Goal: Information Seeking & Learning: Understand process/instructions

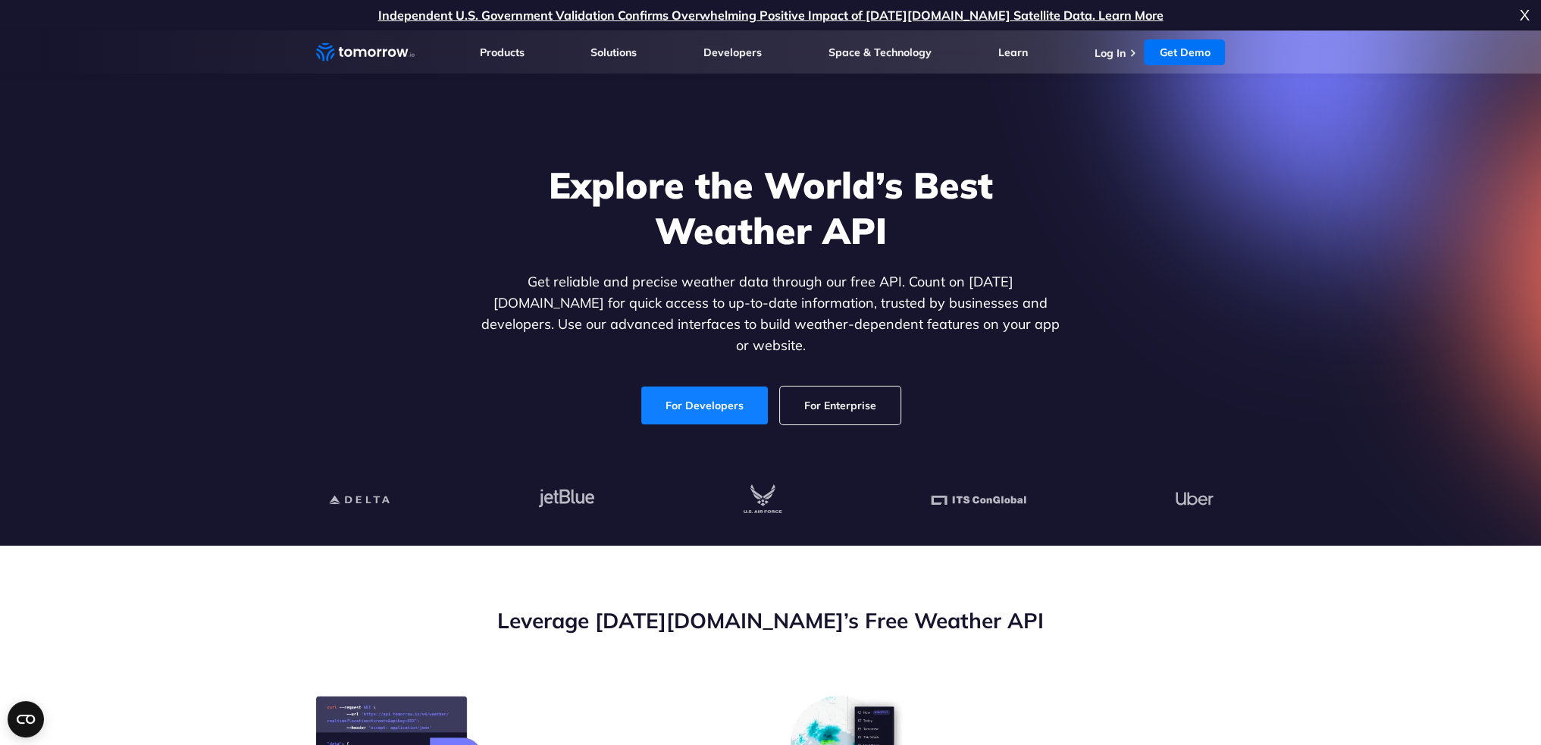
click at [773, 366] on div "Explore the World’s Best Weather API Get reliable and precise weather data thro…" at bounding box center [770, 293] width 585 height 262
click at [710, 387] on link "For Developers" at bounding box center [704, 406] width 127 height 38
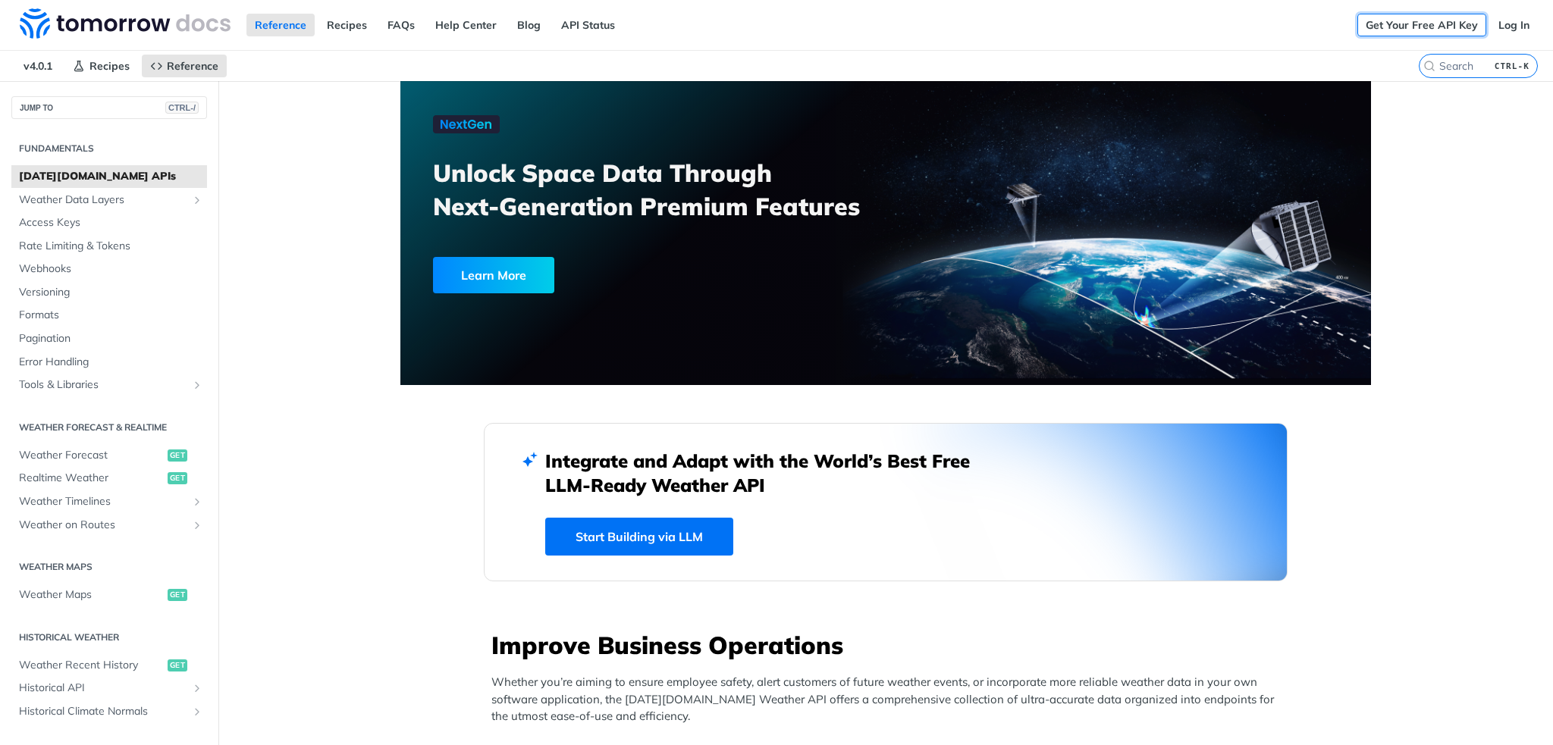
click at [1435, 28] on link "Get Your Free API Key" at bounding box center [1421, 25] width 129 height 23
click at [1495, 25] on link "Log In" at bounding box center [1514, 25] width 48 height 23
click at [83, 454] on span "Weather Forecast" at bounding box center [91, 455] width 145 height 15
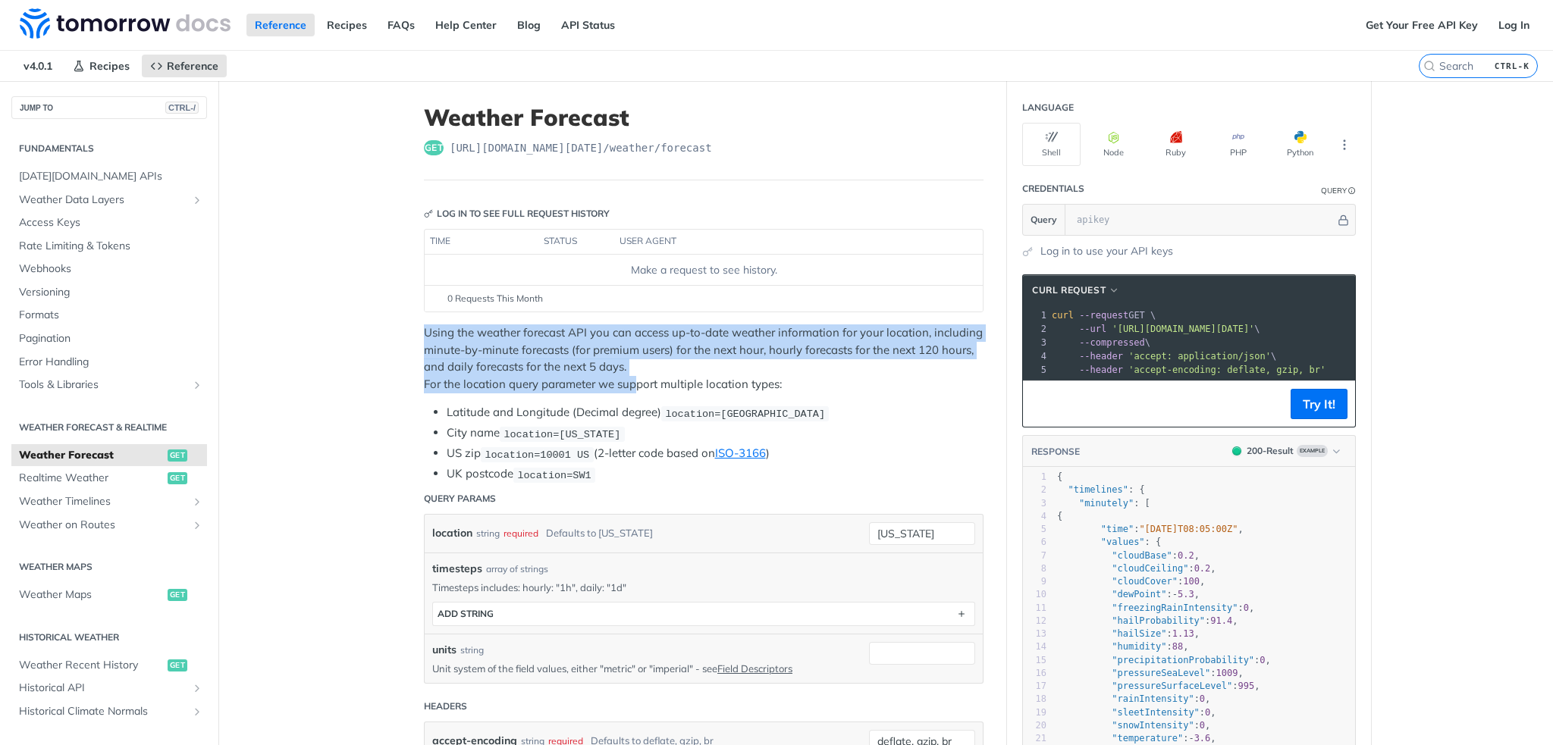
drag, startPoint x: 511, startPoint y: 340, endPoint x: 632, endPoint y: 380, distance: 127.8
click at [632, 380] on p "Using the weather forecast API you can access up-to-date weather information fo…" at bounding box center [704, 358] width 560 height 68
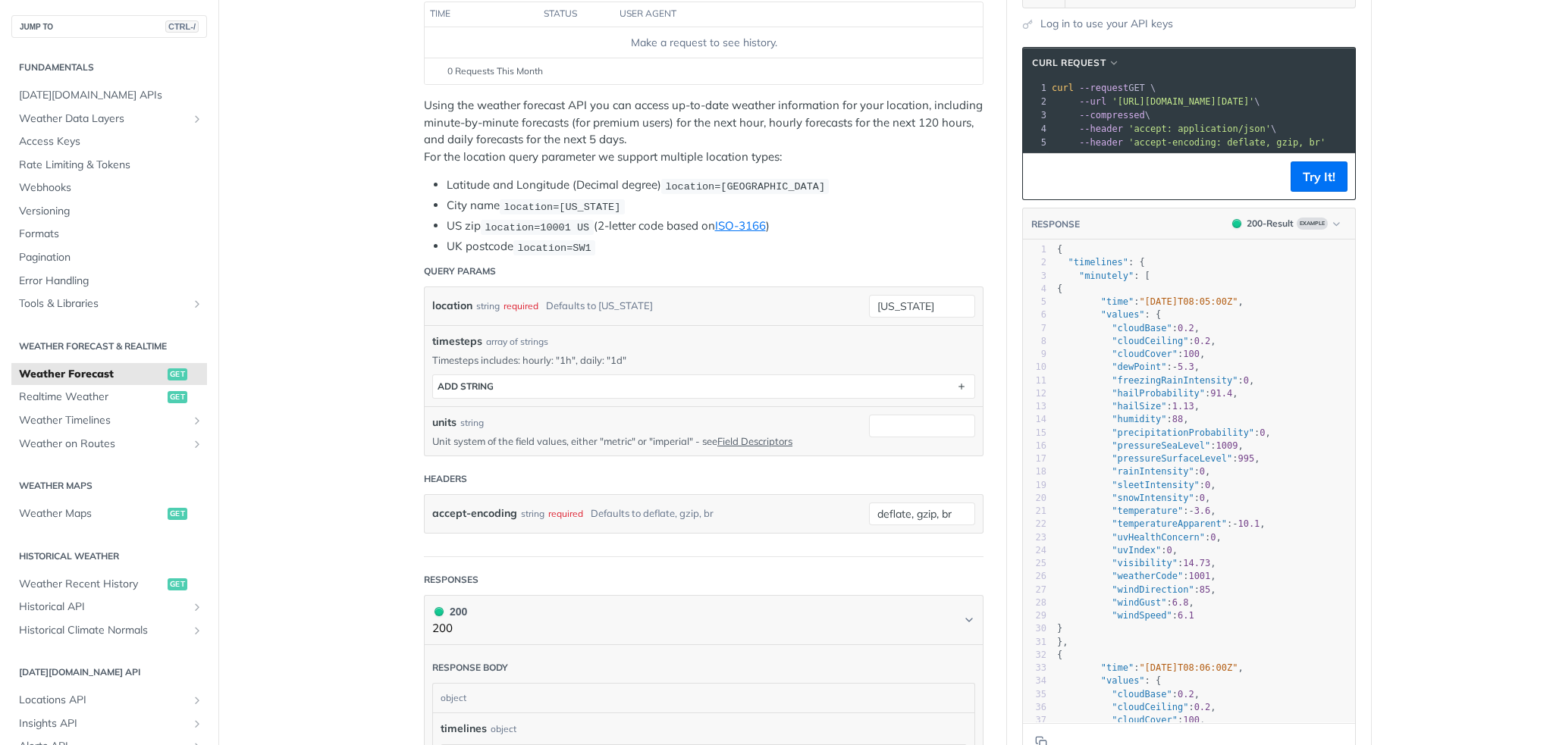
scroll to position [227, 0]
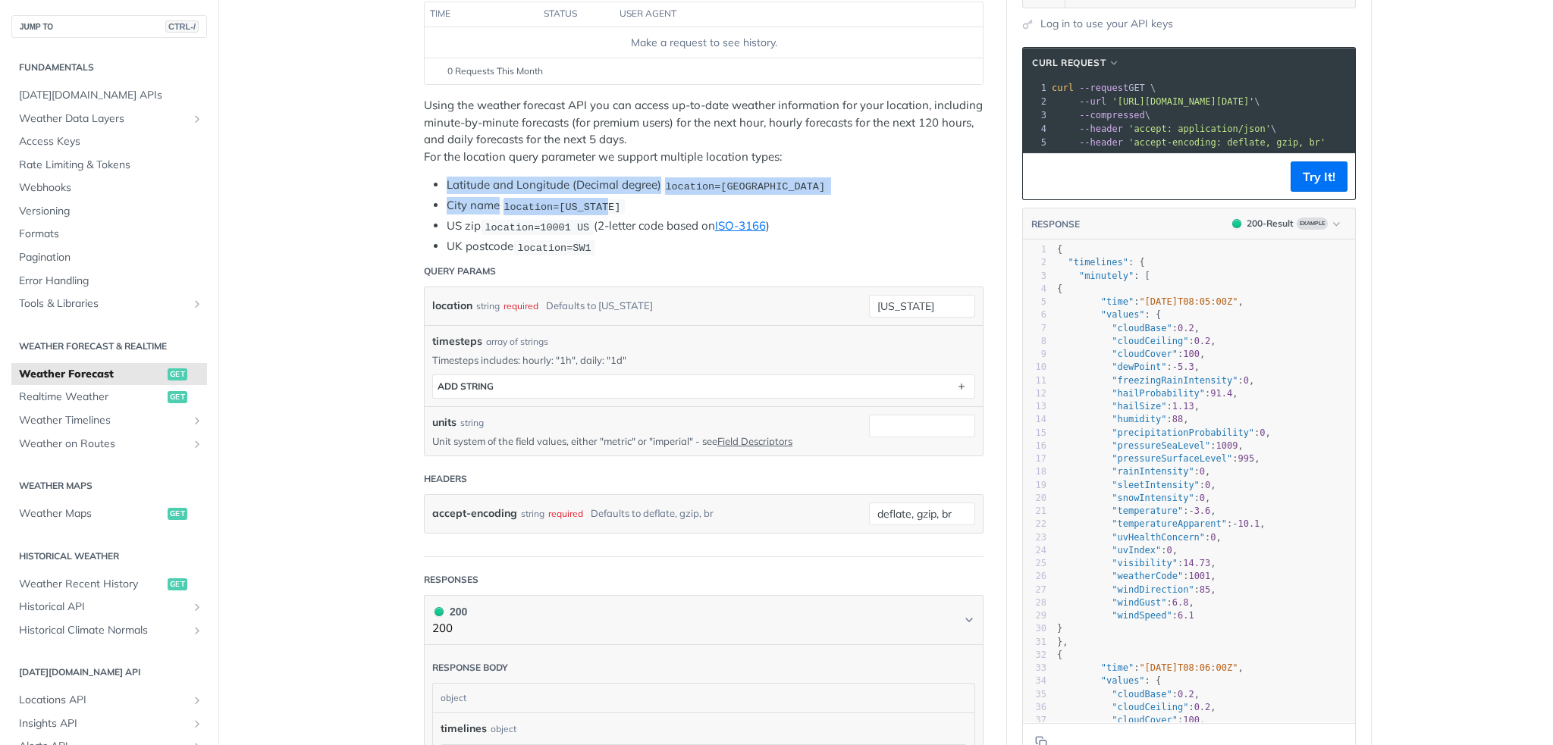
drag, startPoint x: 434, startPoint y: 177, endPoint x: 846, endPoint y: 208, distance: 412.8
click at [846, 208] on ul "Latitude and Longitude (Decimal degree) location=[GEOGRAPHIC_DATA] City name lo…" at bounding box center [704, 216] width 560 height 79
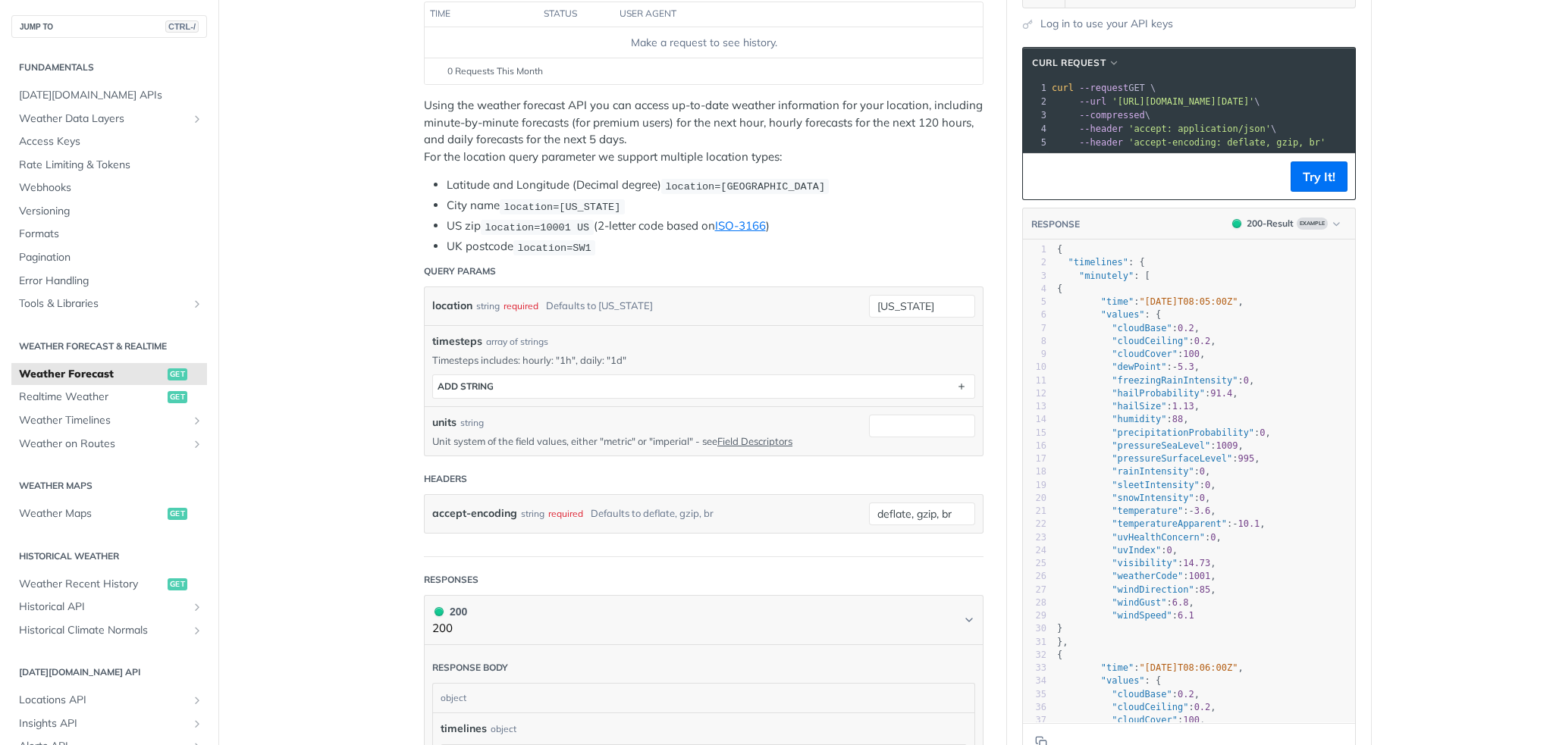
click at [892, 139] on p "Using the weather forecast API you can access up-to-date weather information fo…" at bounding box center [704, 131] width 560 height 68
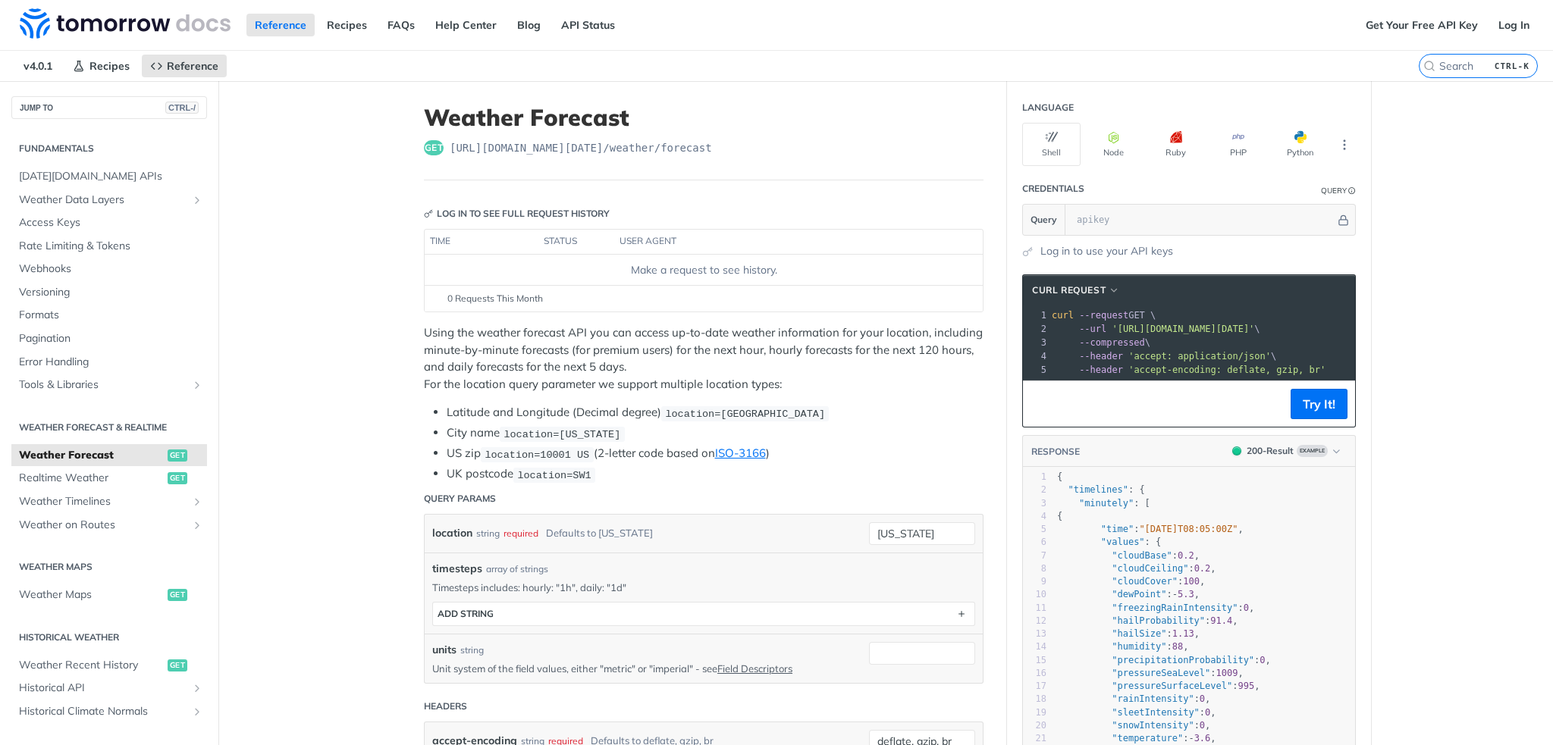
scroll to position [0, 0]
click at [1111, 326] on span "'[URL][DOMAIN_NAME][DATE]'" at bounding box center [1182, 329] width 143 height 11
drag, startPoint x: 1107, startPoint y: 326, endPoint x: 1319, endPoint y: 333, distance: 212.4
click at [1319, 333] on div "1 curl --request GET \ 2 --url '[URL][DOMAIN_NAME][DATE]' \ 3 --compressed \ 4 …" at bounding box center [1168, 343] width 396 height 68
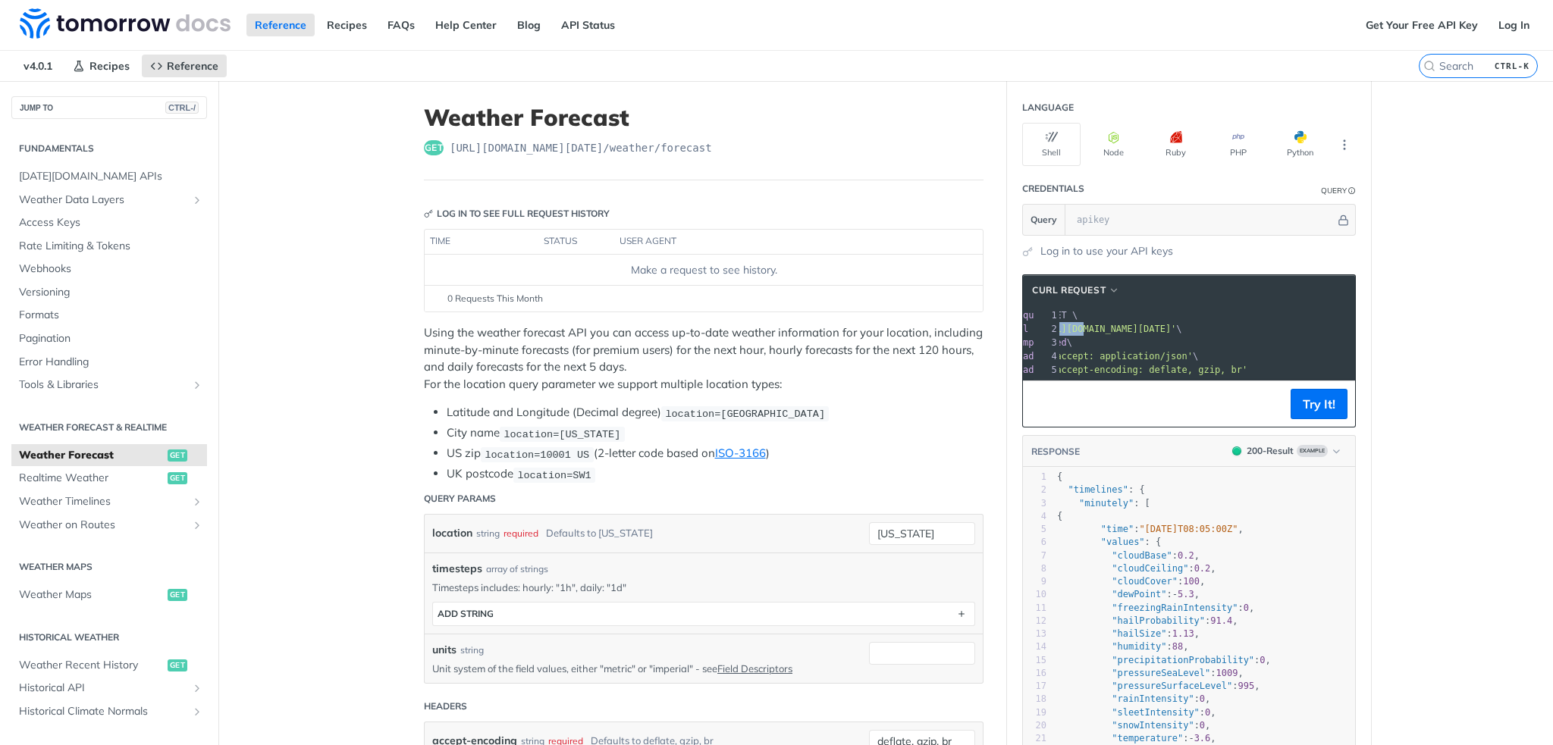
copy span "[URL][DOMAIN_NAME][DATE]"
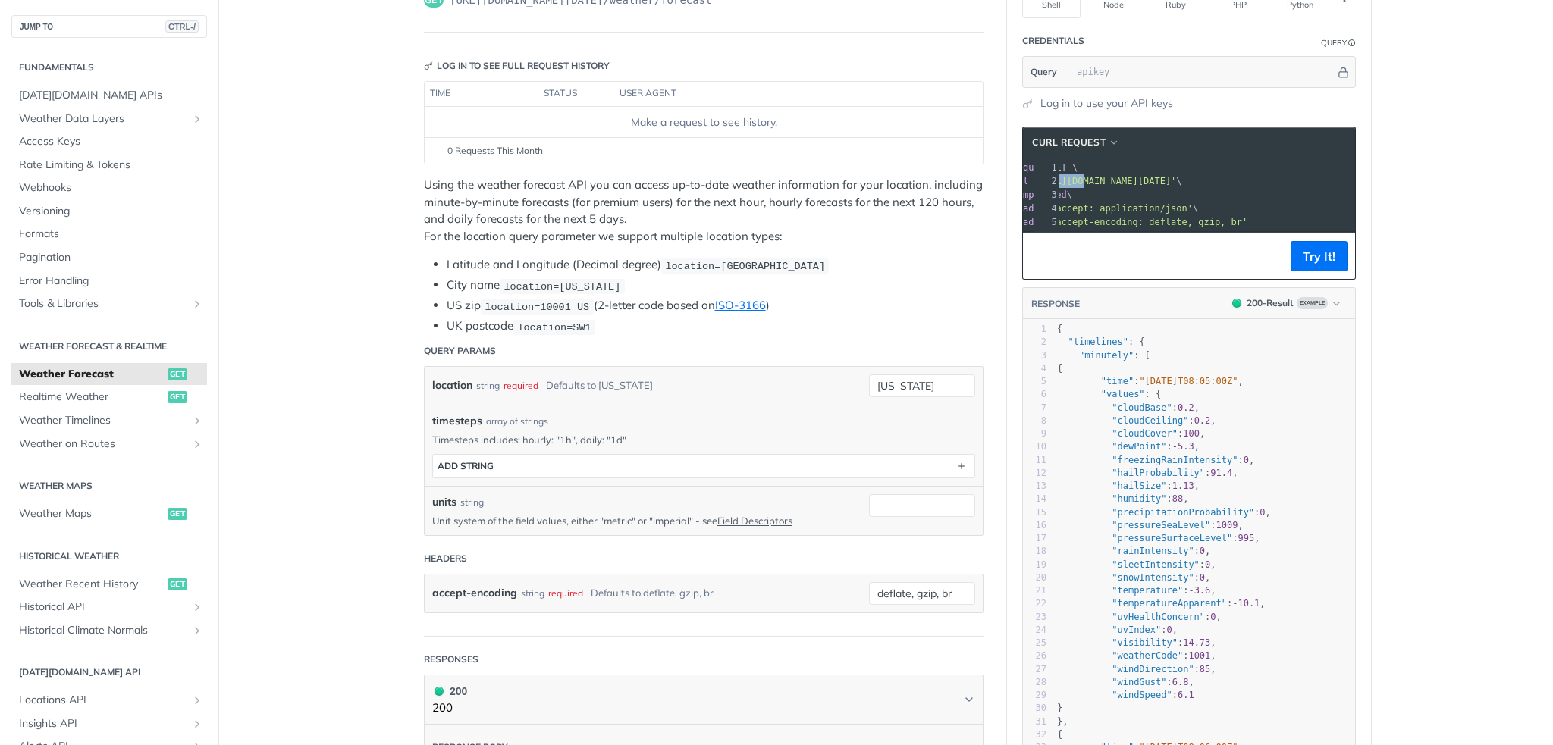
scroll to position [152, 0]
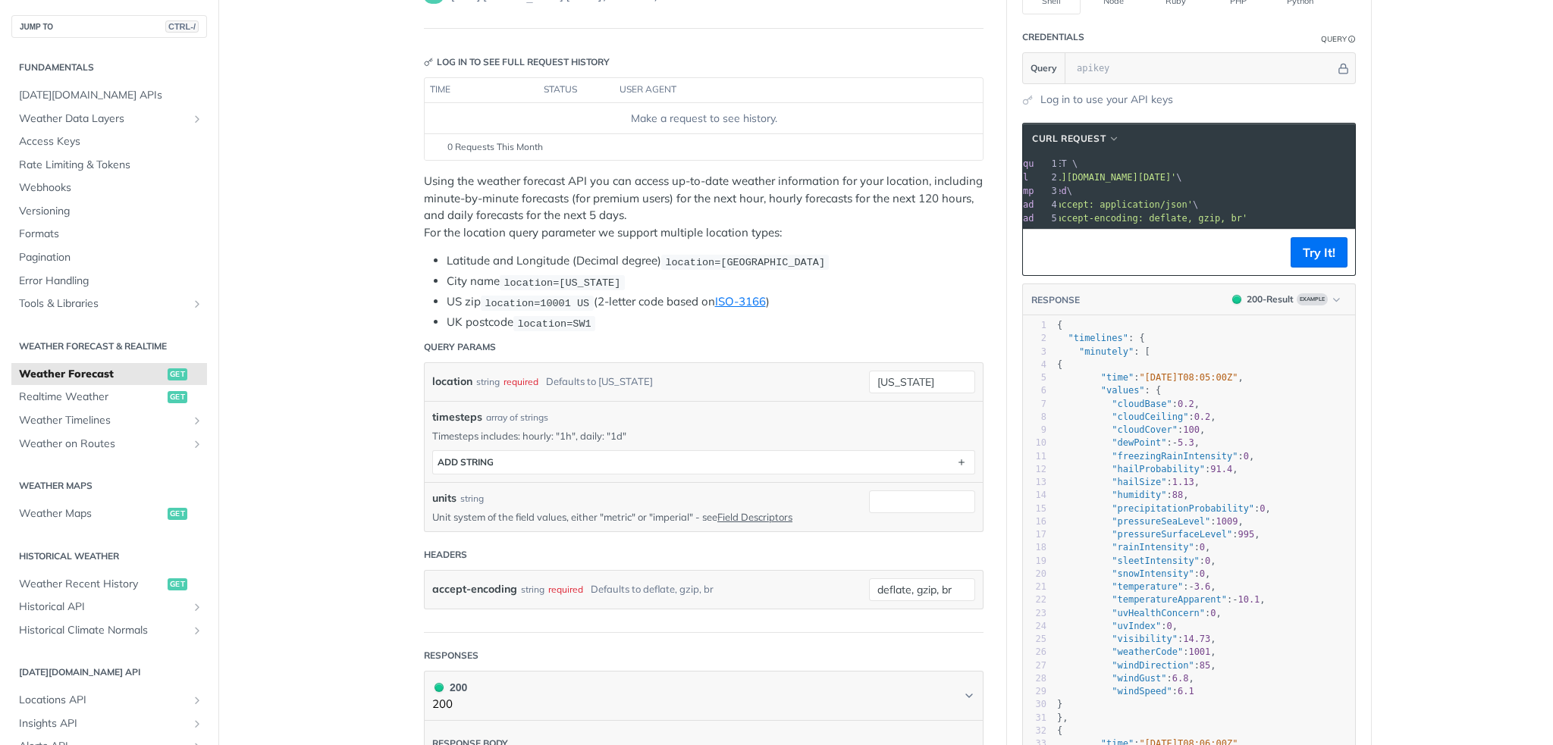
click at [434, 376] on label "location" at bounding box center [452, 382] width 40 height 22
click at [869, 376] on input "[US_STATE]" at bounding box center [922, 382] width 106 height 23
drag, startPoint x: 434, startPoint y: 376, endPoint x: 654, endPoint y: 380, distance: 220.7
click at [654, 380] on div "location string required Defaults to [US_STATE]" at bounding box center [639, 382] width 414 height 23
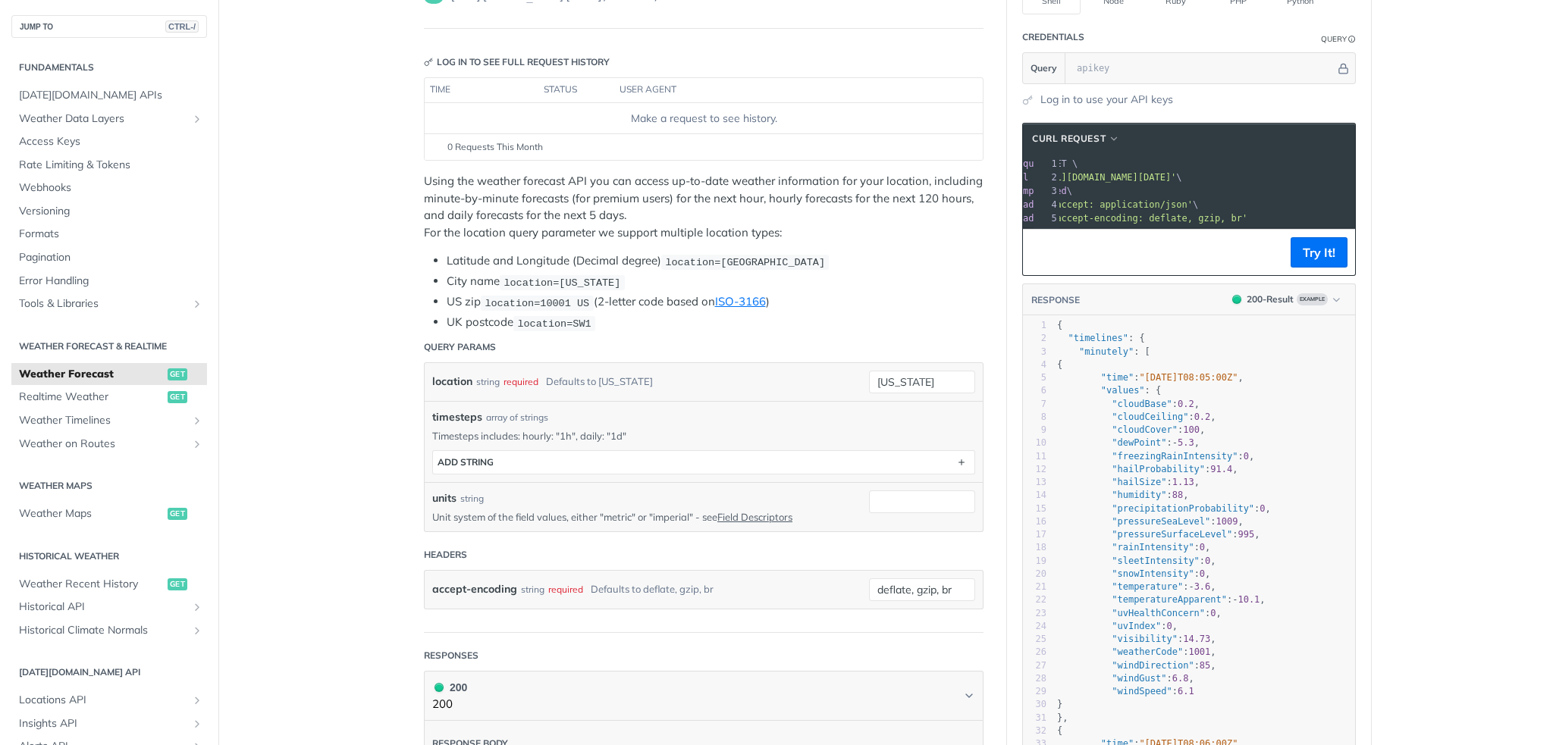
click at [425, 412] on div "timesteps array of strings Timesteps includes: hourly: "1h", daily: "1d" timest…" at bounding box center [704, 441] width 558 height 81
drag, startPoint x: 422, startPoint y: 412, endPoint x: 531, endPoint y: 413, distance: 109.2
click at [531, 413] on div "timesteps array of strings Timesteps includes: hourly: "1h", daily: "1d" timest…" at bounding box center [704, 441] width 558 height 81
click at [948, 375] on input "[US_STATE]" at bounding box center [922, 382] width 106 height 23
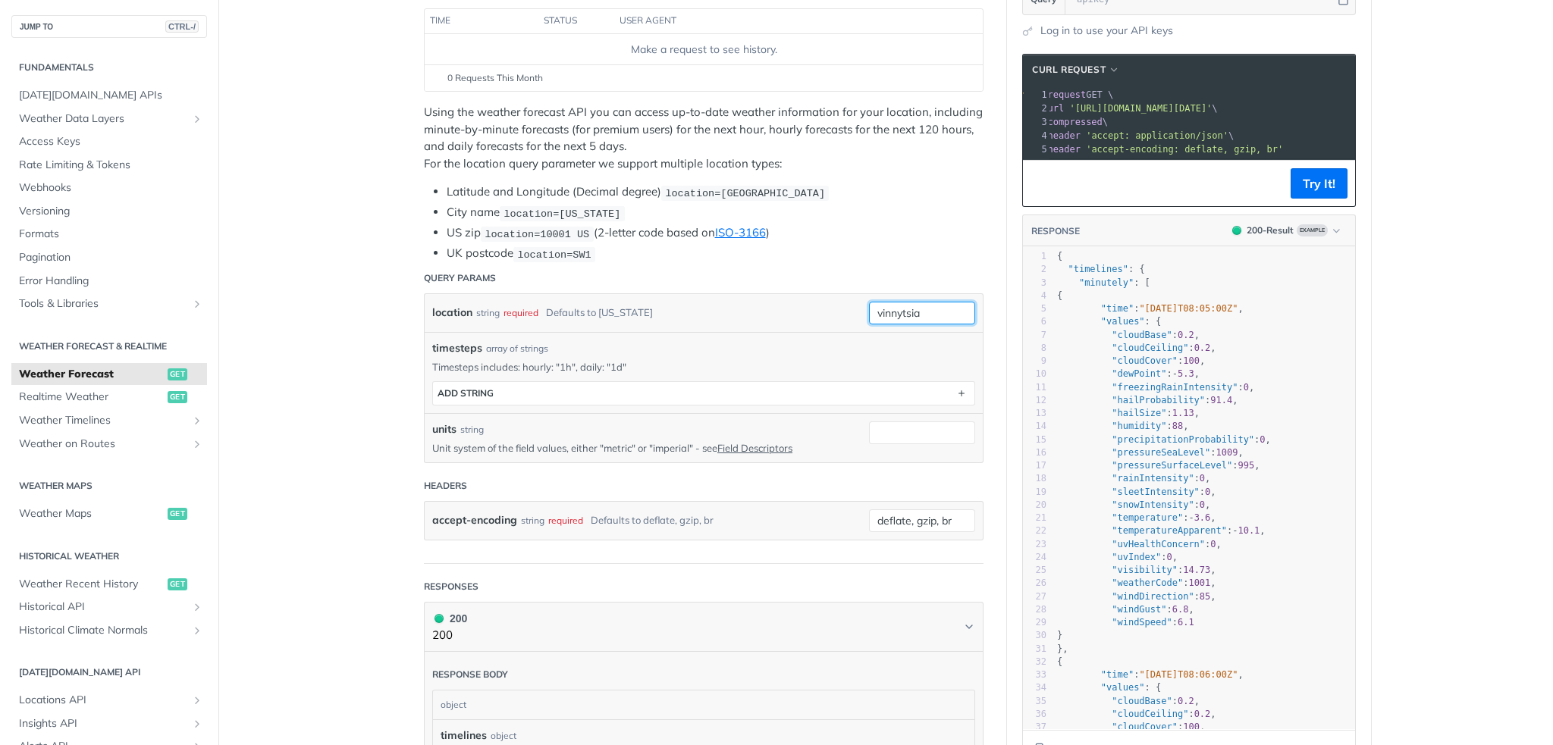
scroll to position [200, 0]
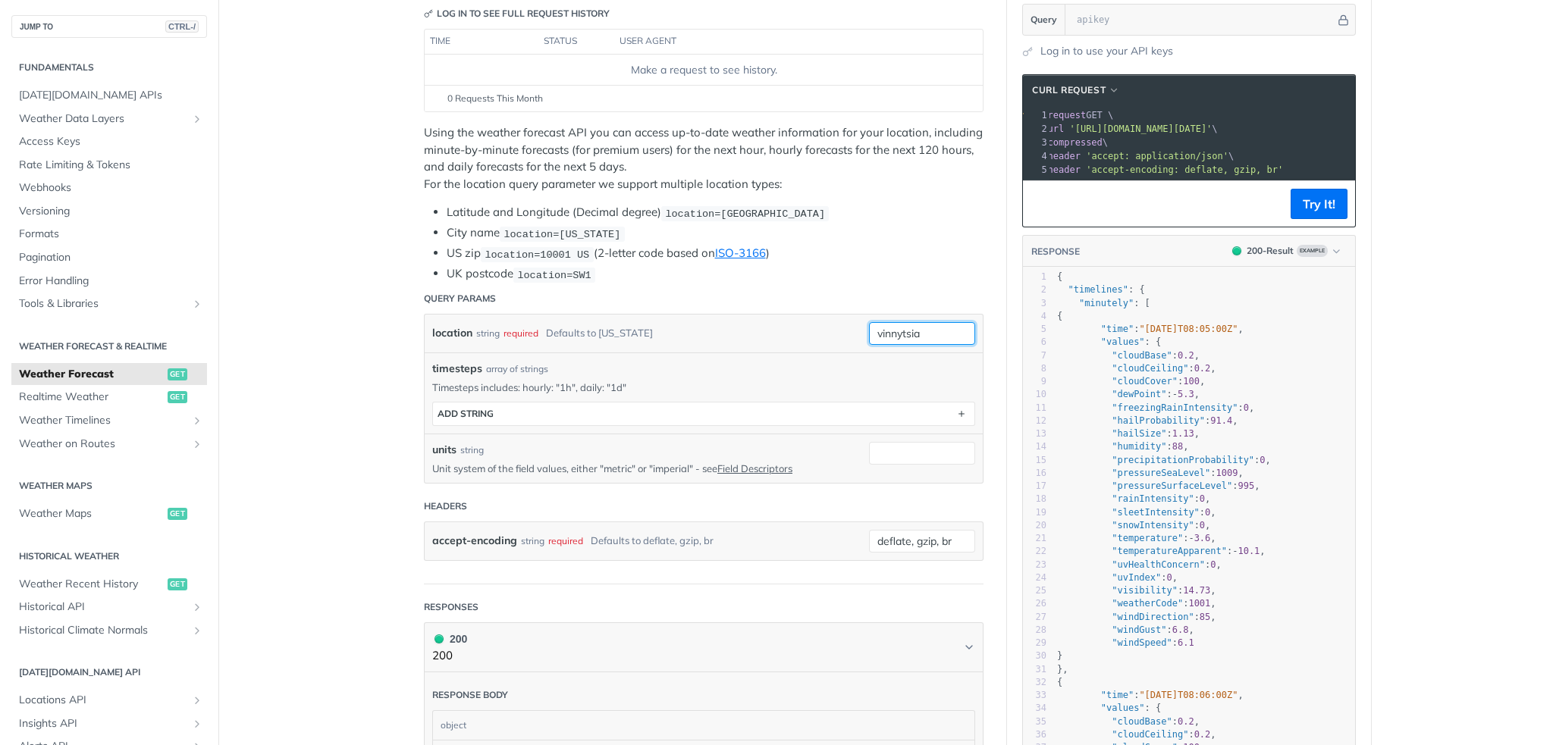
type input "vinnytsia"
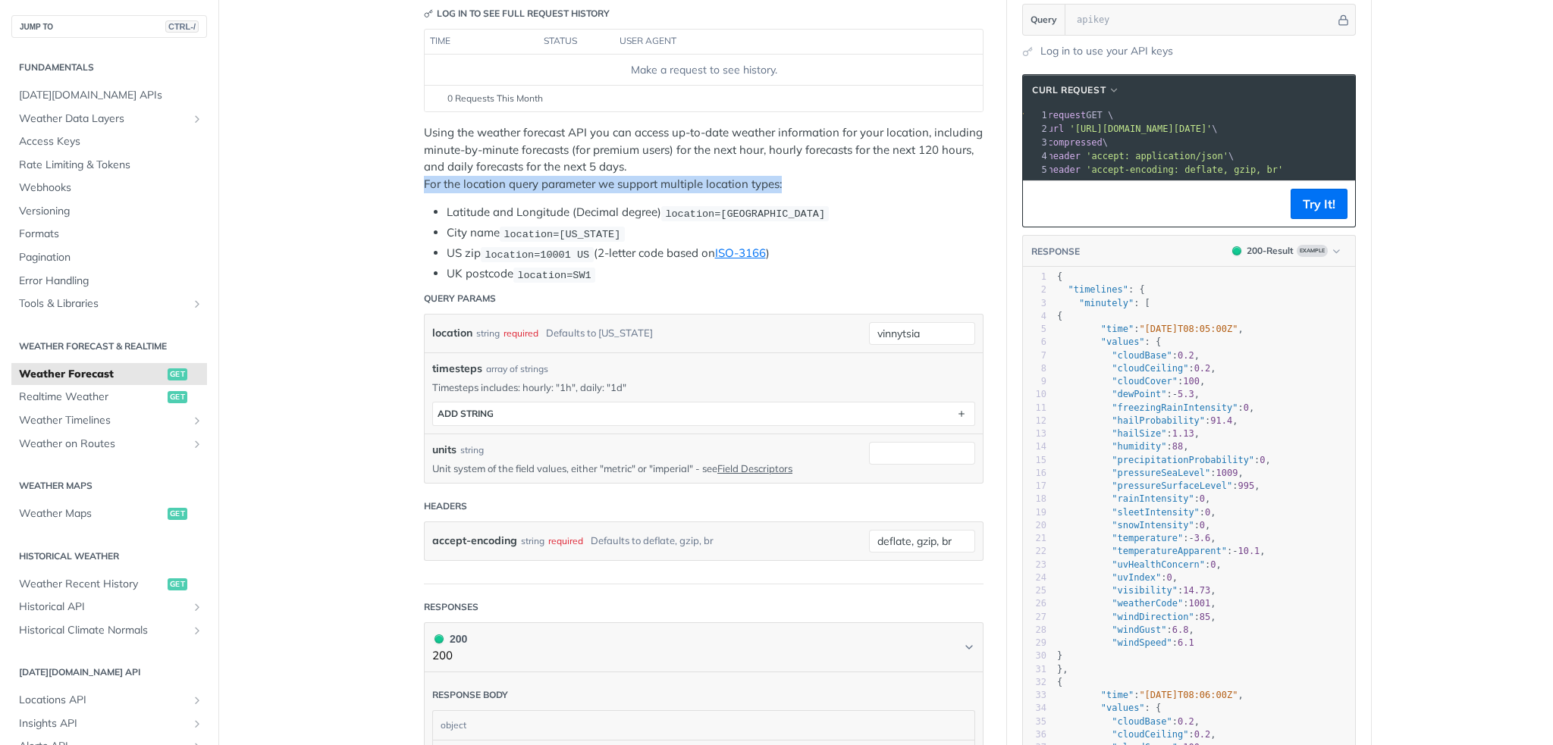
drag, startPoint x: 418, startPoint y: 181, endPoint x: 785, endPoint y: 178, distance: 367.7
click at [785, 178] on p "Using the weather forecast API you can access up-to-date weather information fo…" at bounding box center [704, 158] width 560 height 68
click at [674, 163] on p "Using the weather forecast API you can access up-to-date weather information fo…" at bounding box center [704, 158] width 560 height 68
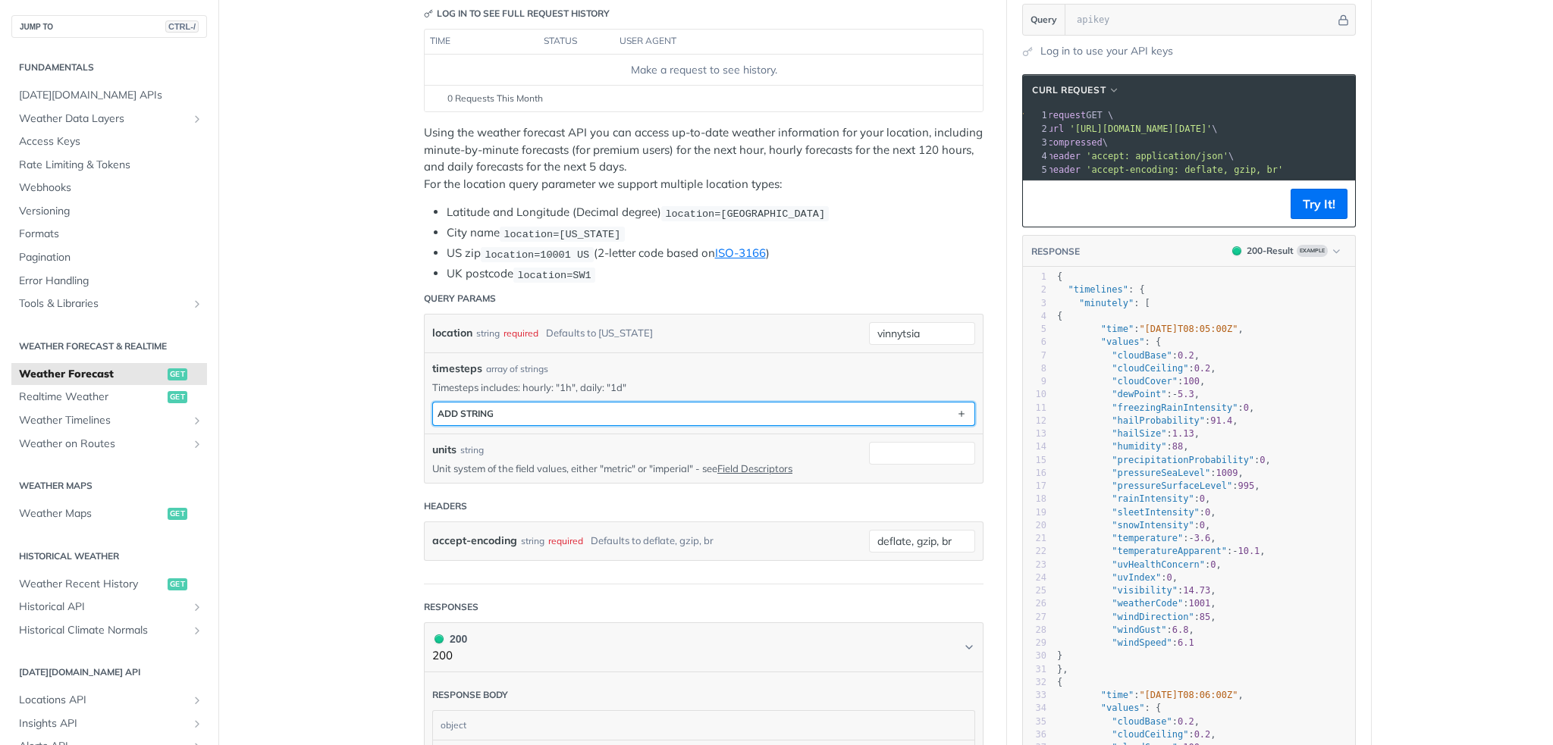
click at [540, 411] on button "ADD string" at bounding box center [703, 414] width 541 height 23
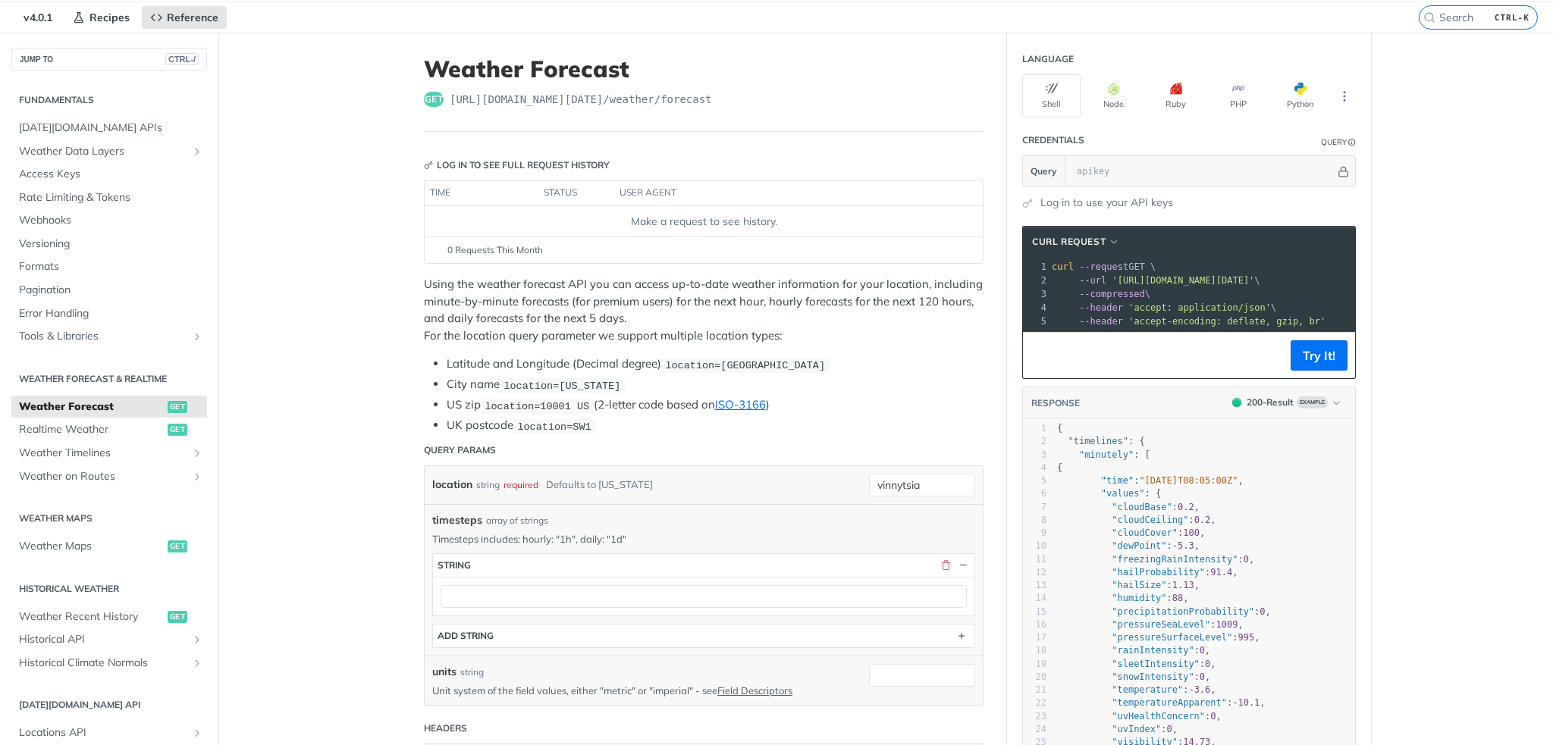
scroll to position [0, 138]
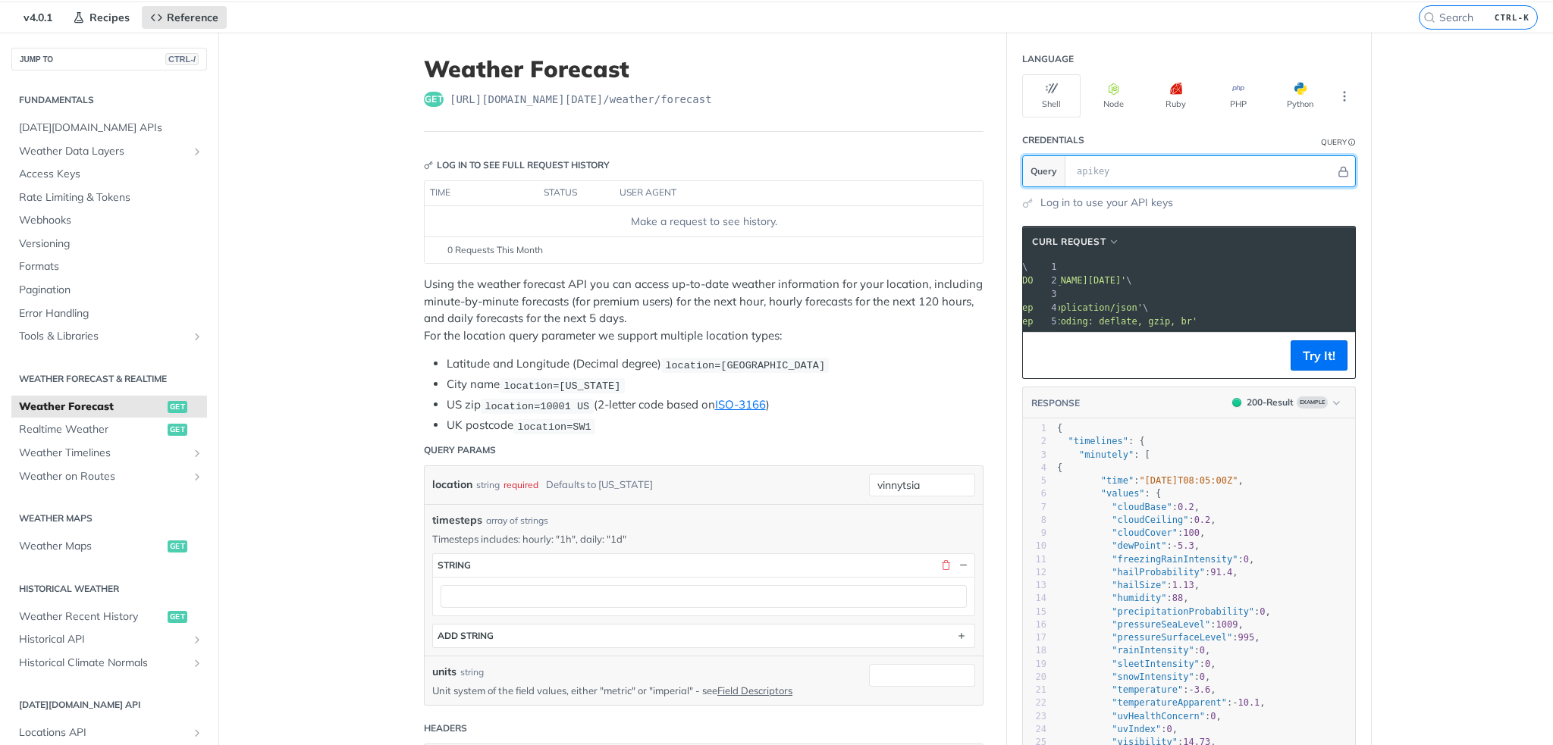
click at [1085, 163] on input "text" at bounding box center [1202, 171] width 266 height 30
type input "13213123123123"
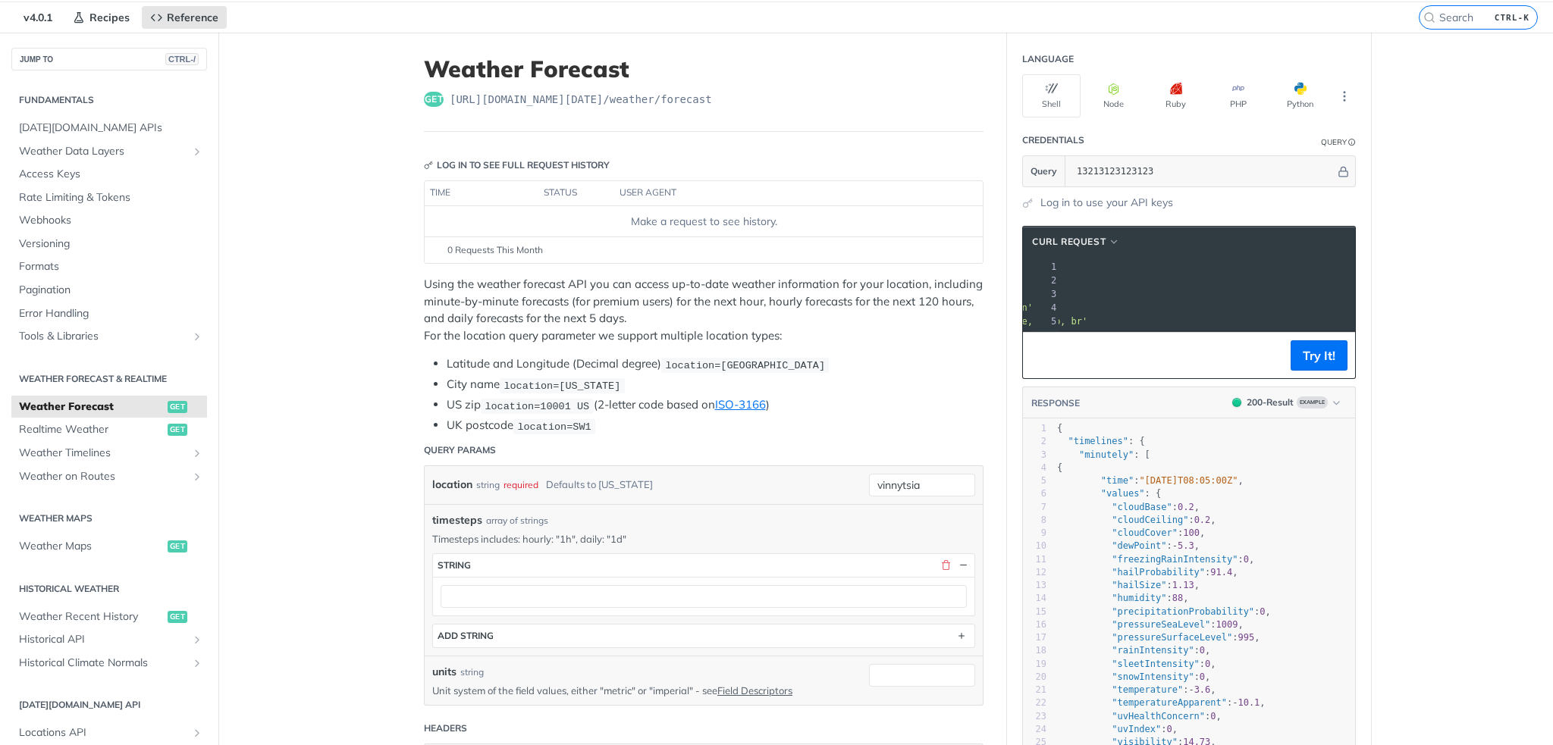
scroll to position [0, 85]
drag, startPoint x: 1222, startPoint y: 280, endPoint x: 1371, endPoint y: 291, distance: 149.0
click at [1169, 283] on span "'[URL][DOMAIN_NAME][DATE]'" at bounding box center [1098, 280] width 143 height 11
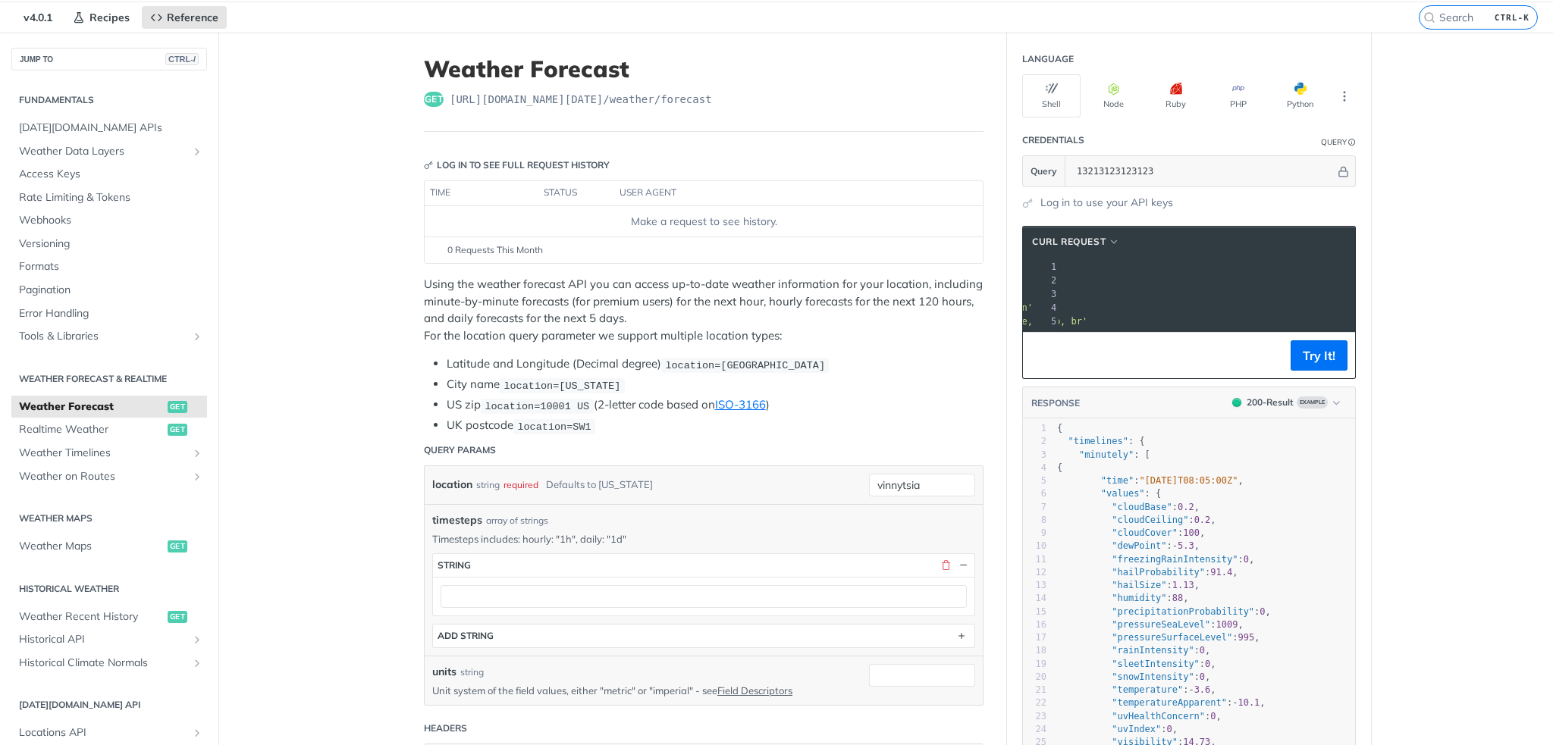
drag, startPoint x: 1223, startPoint y: 276, endPoint x: 1264, endPoint y: 280, distance: 41.1
click at [1016, 280] on span "'[URL][DOMAIN_NAME][DATE]'" at bounding box center [944, 280] width 143 height 11
copy span "&apikey="
click at [1235, 284] on pre "--url '[URL][DOMAIN_NAME][DATE]' \" at bounding box center [1088, 281] width 556 height 14
drag, startPoint x: 1225, startPoint y: 278, endPoint x: 1264, endPoint y: 284, distance: 39.1
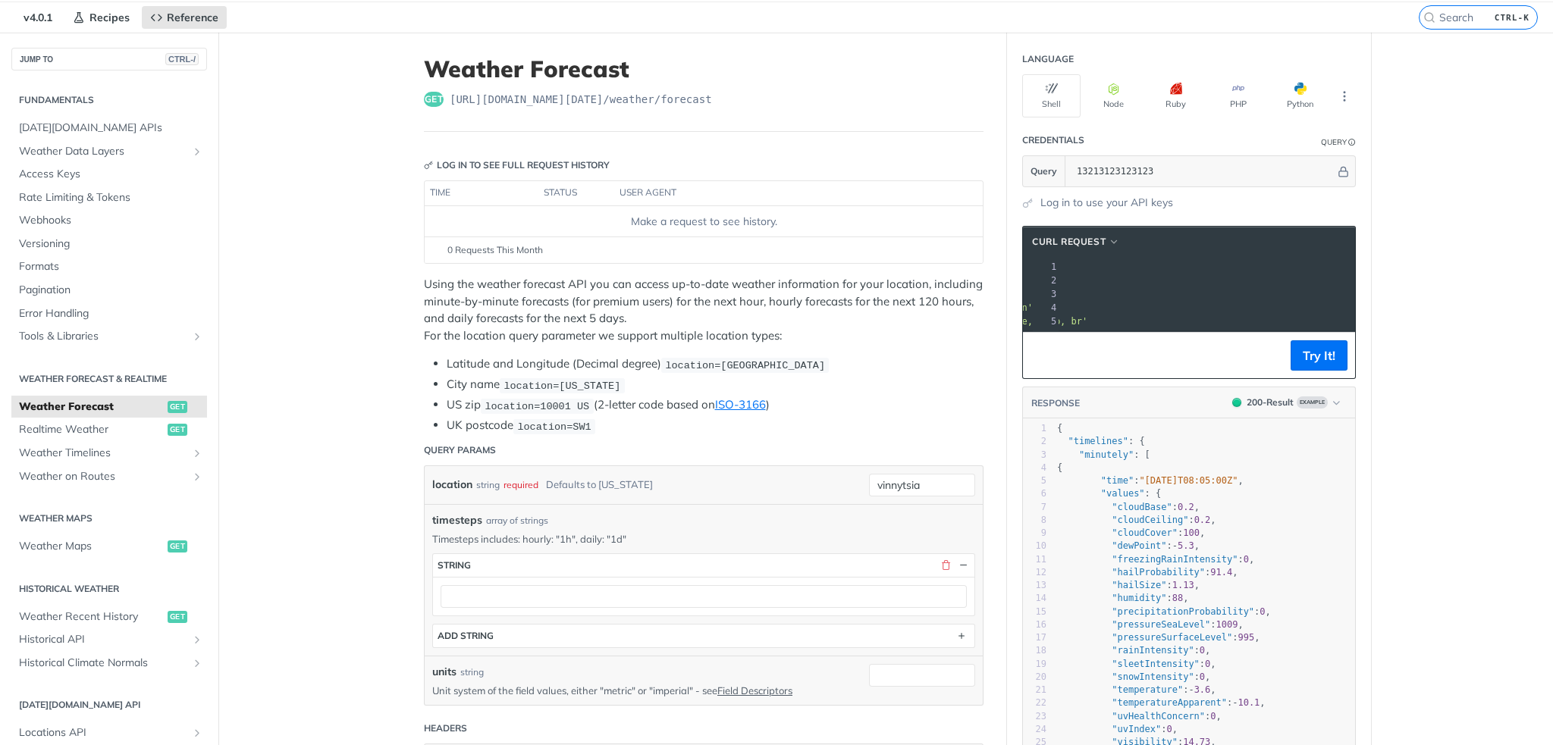
click at [1264, 284] on div "1 curl --request GET \ 2 --url '[URL][DOMAIN_NAME][DATE]' \ 3 --compressed \ 4 …" at bounding box center [1088, 294] width 556 height 68
copy span "&apikey="
drag, startPoint x: 428, startPoint y: 382, endPoint x: 620, endPoint y: 403, distance: 193.7
click at [620, 403] on ul "Latitude and Longitude (Decimal degree) location=[GEOGRAPHIC_DATA] City name lo…" at bounding box center [704, 395] width 560 height 79
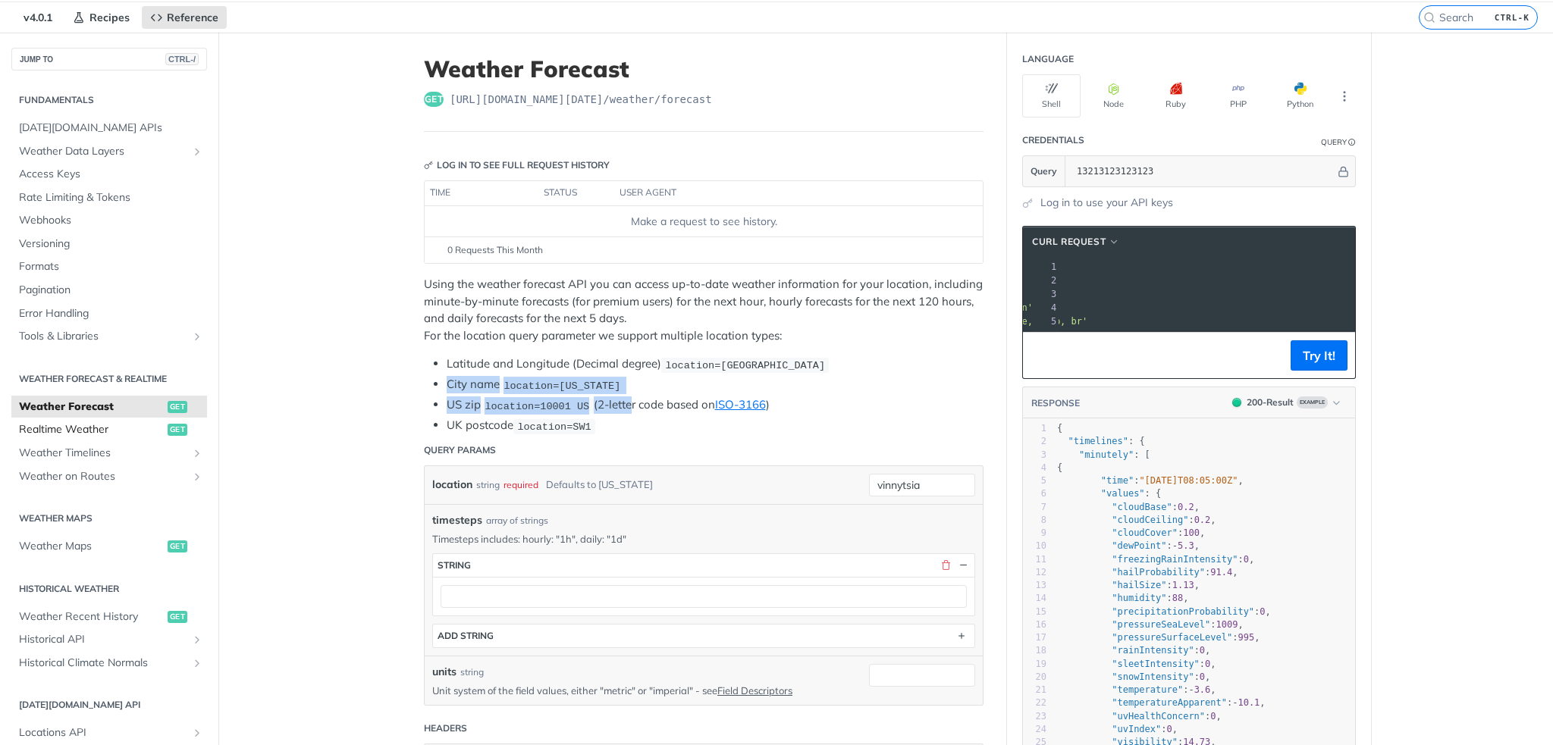
click at [109, 431] on span "Realtime Weather" at bounding box center [91, 429] width 145 height 15
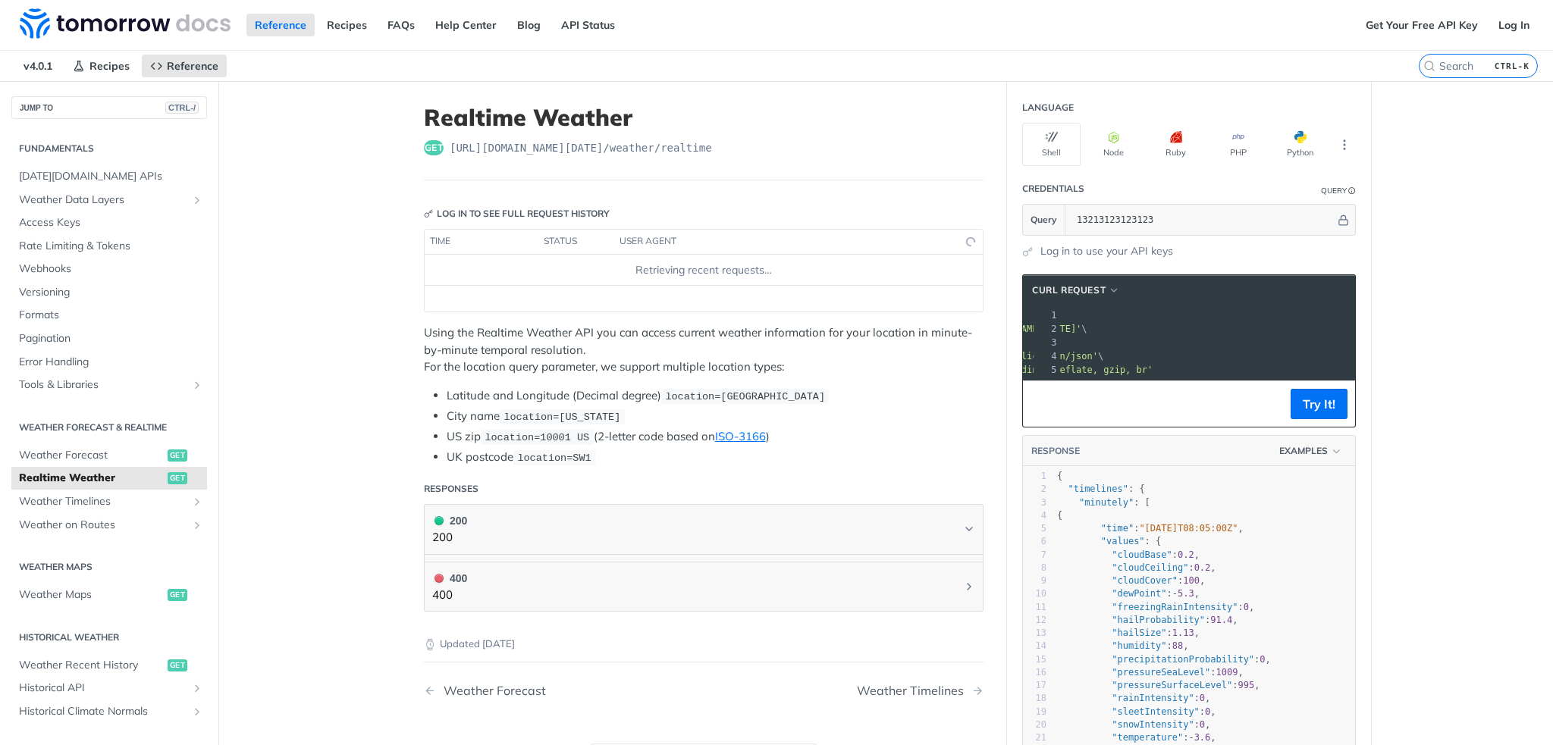
scroll to position [0, 183]
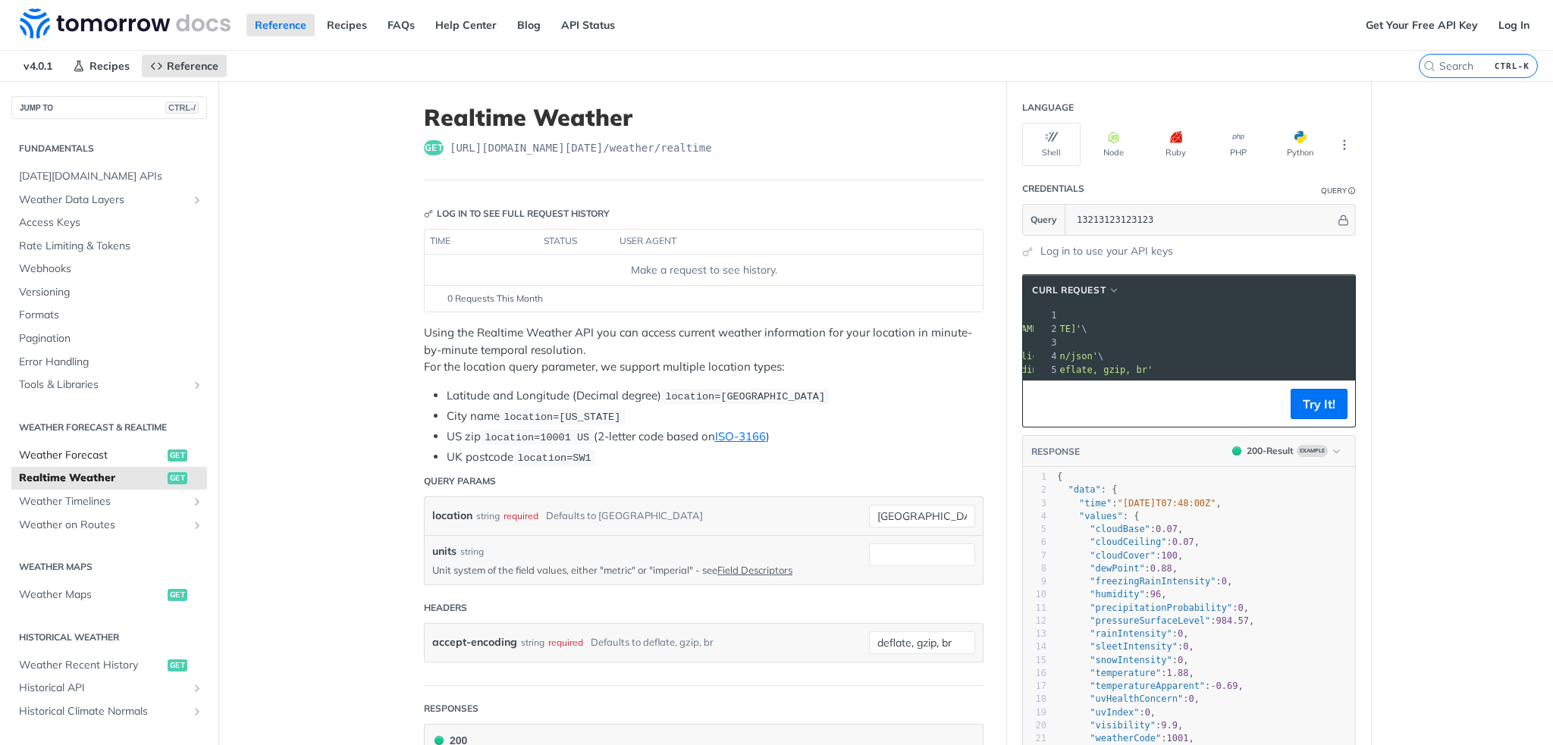
click at [89, 454] on span "Weather Forecast" at bounding box center [91, 455] width 145 height 15
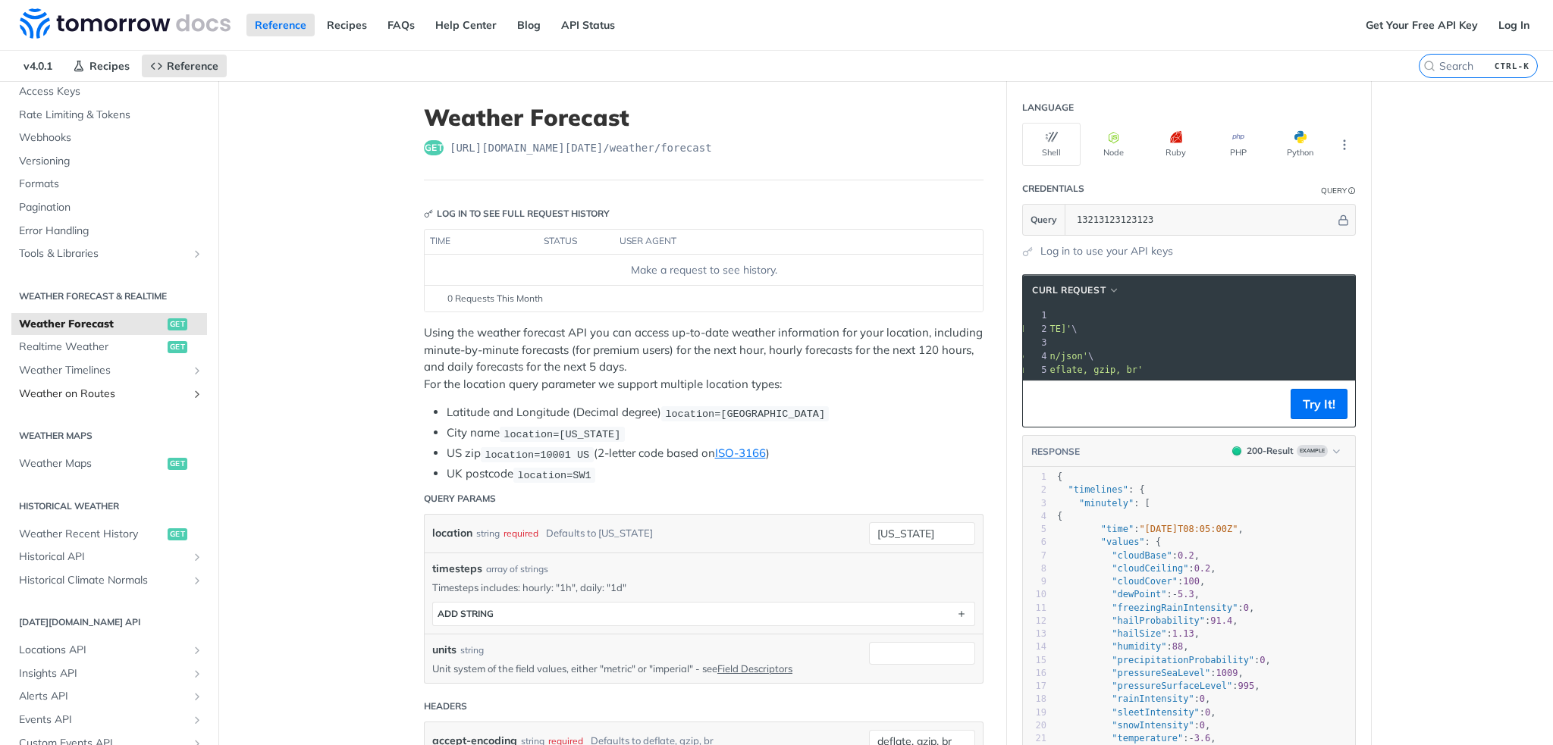
scroll to position [152, 0]
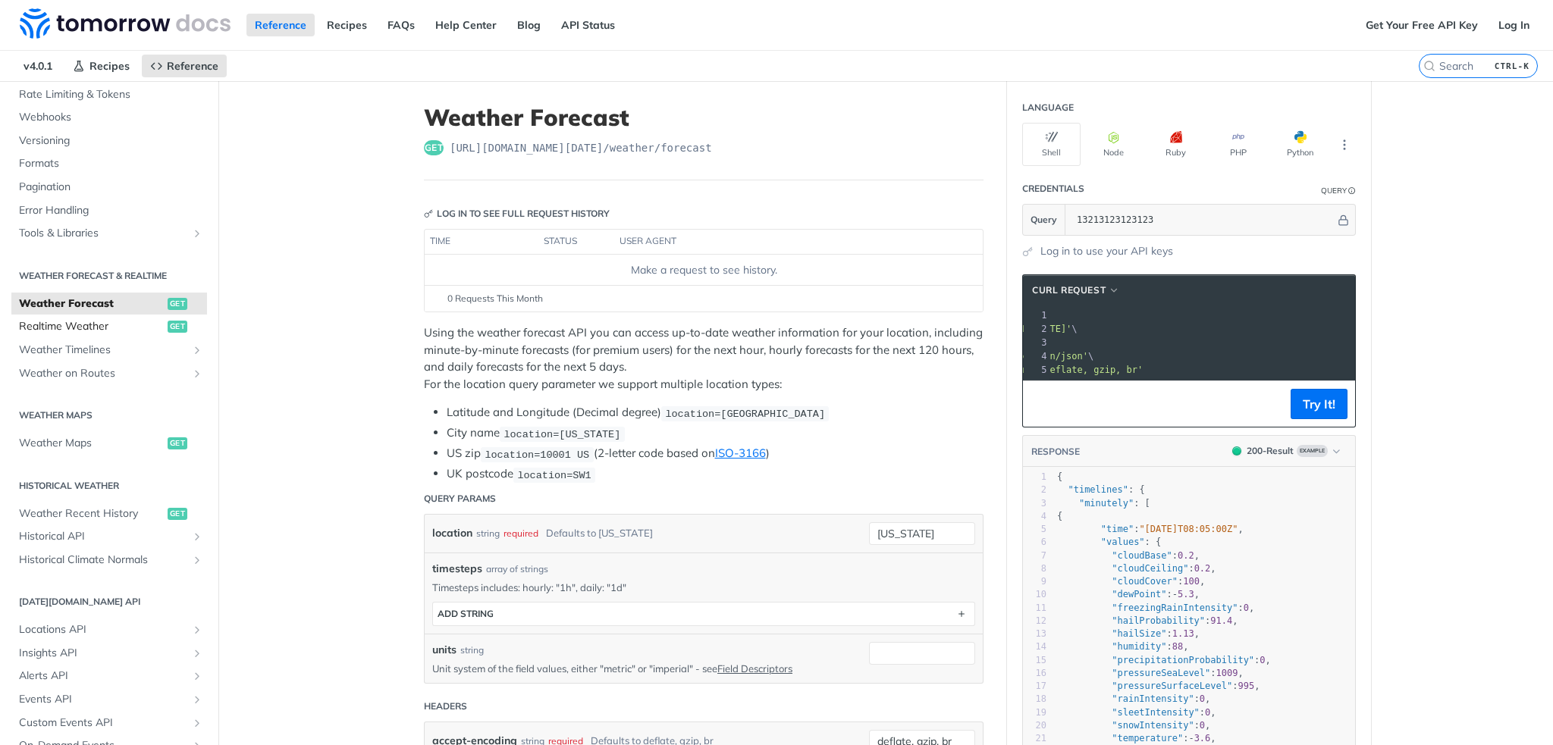
click at [92, 321] on span "Realtime Weather" at bounding box center [91, 326] width 145 height 15
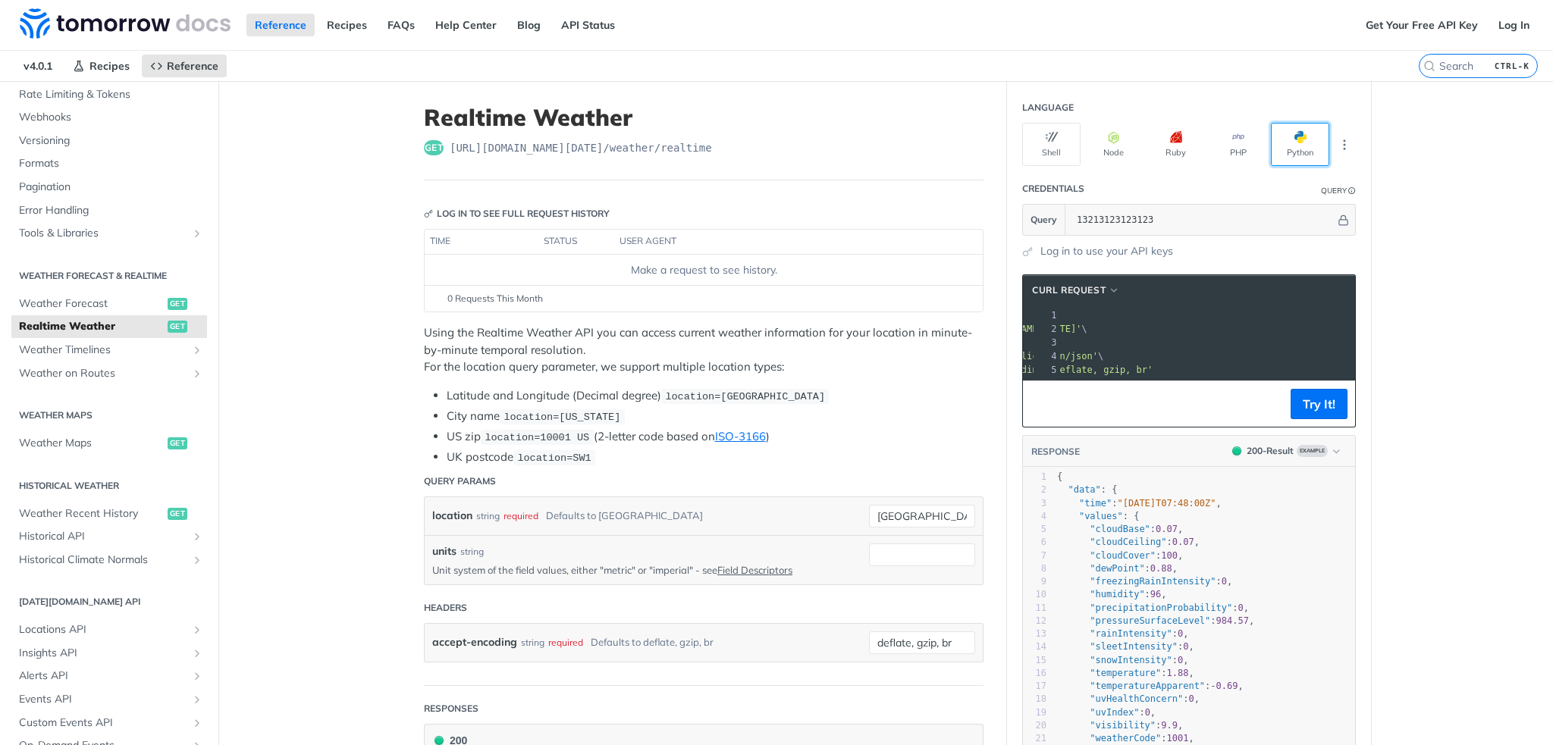
click at [1301, 141] on button "Python" at bounding box center [1300, 144] width 58 height 43
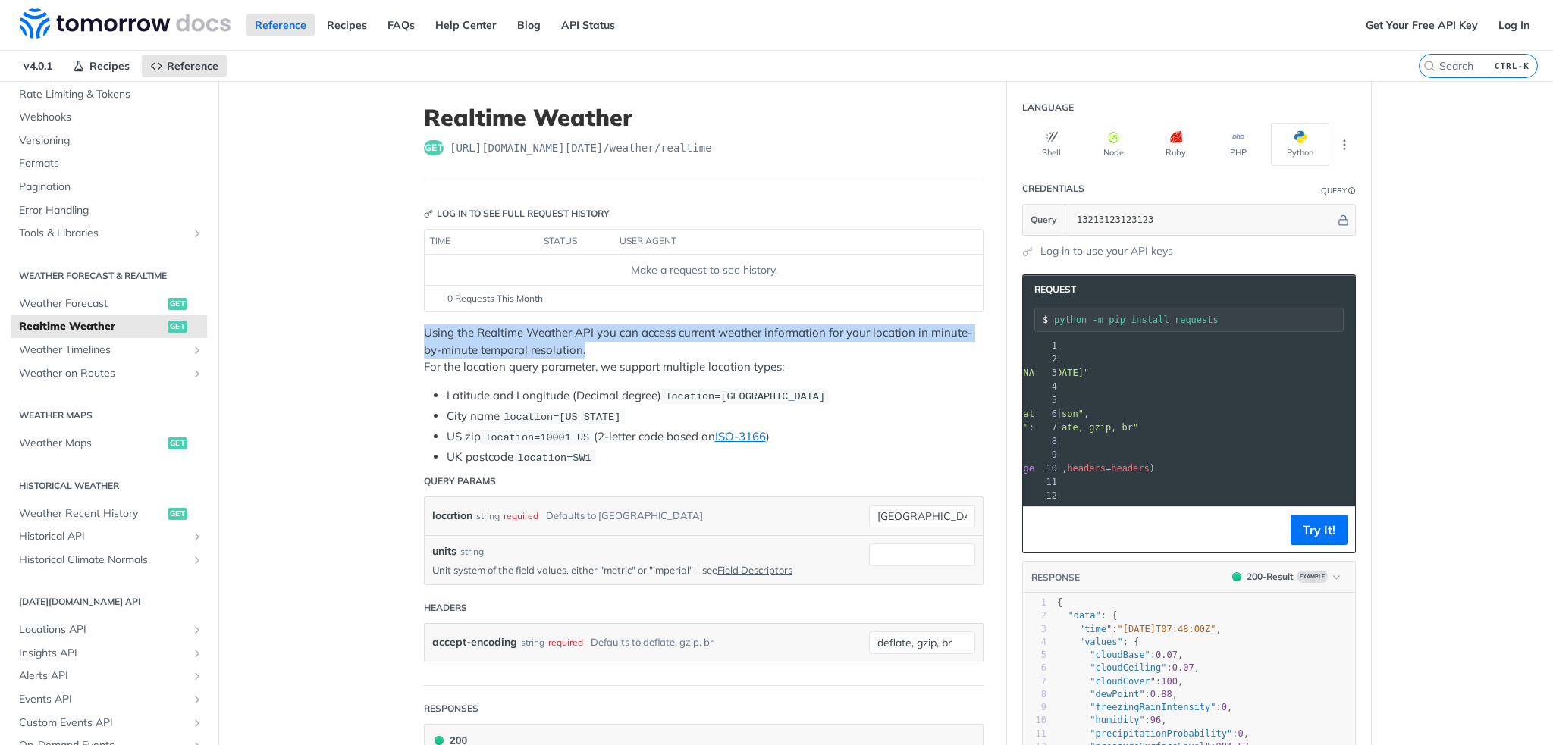
drag, startPoint x: 422, startPoint y: 328, endPoint x: 963, endPoint y: 343, distance: 541.5
click at [963, 343] on p "Using the Realtime Weather API you can access current weather information for y…" at bounding box center [704, 350] width 560 height 52
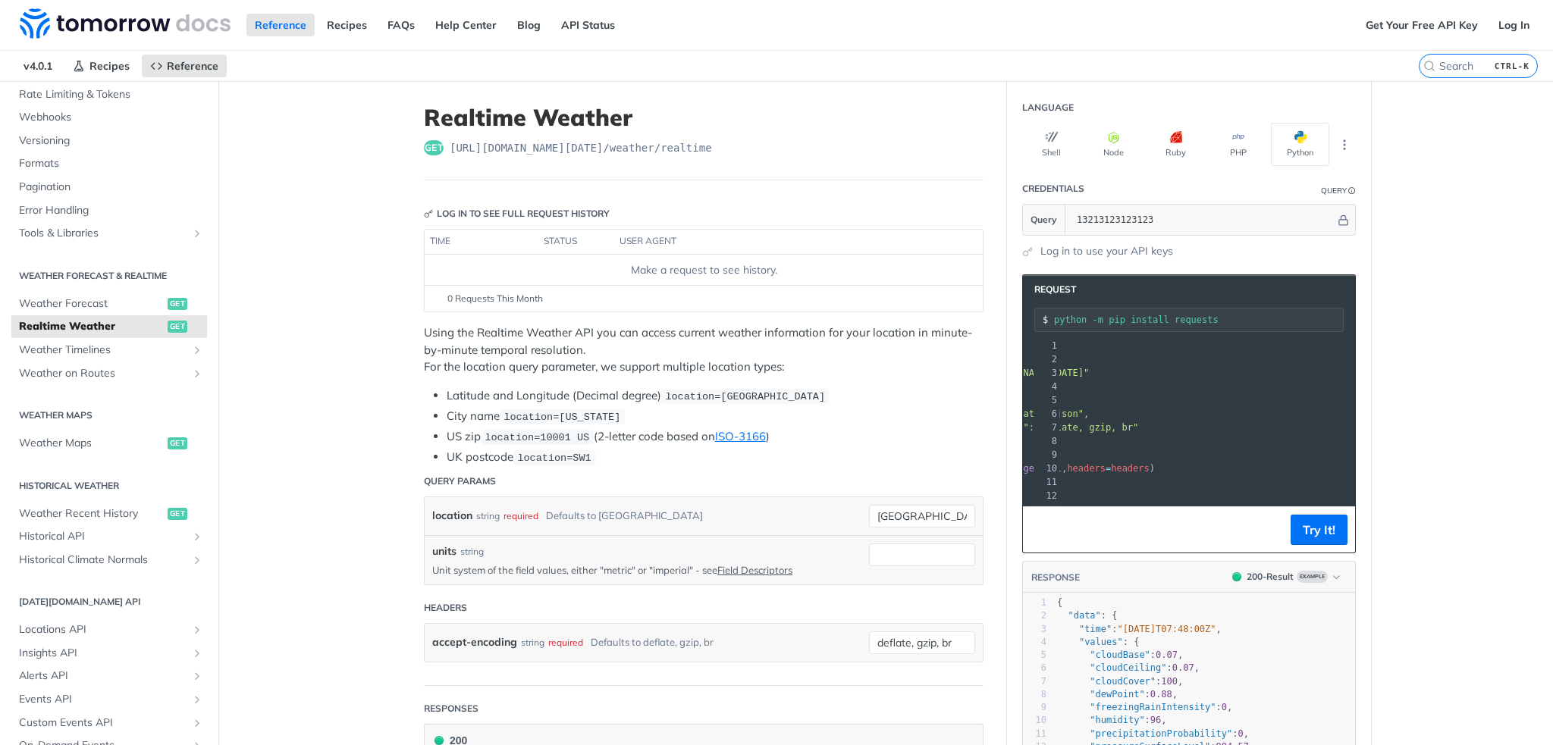
click at [823, 306] on footer "0 Requests This Month" at bounding box center [704, 298] width 558 height 27
click at [1052, 372] on span "url" at bounding box center [1060, 373] width 17 height 11
drag, startPoint x: 1052, startPoint y: 372, endPoint x: 1101, endPoint y: 374, distance: 48.5
click at [1101, 374] on span "url = "[URL][DOMAIN_NAME][DATE]"" at bounding box center [1139, 373] width 175 height 11
click at [1084, 372] on span ""[URL][DOMAIN_NAME][DATE]"" at bounding box center [1155, 373] width 143 height 11
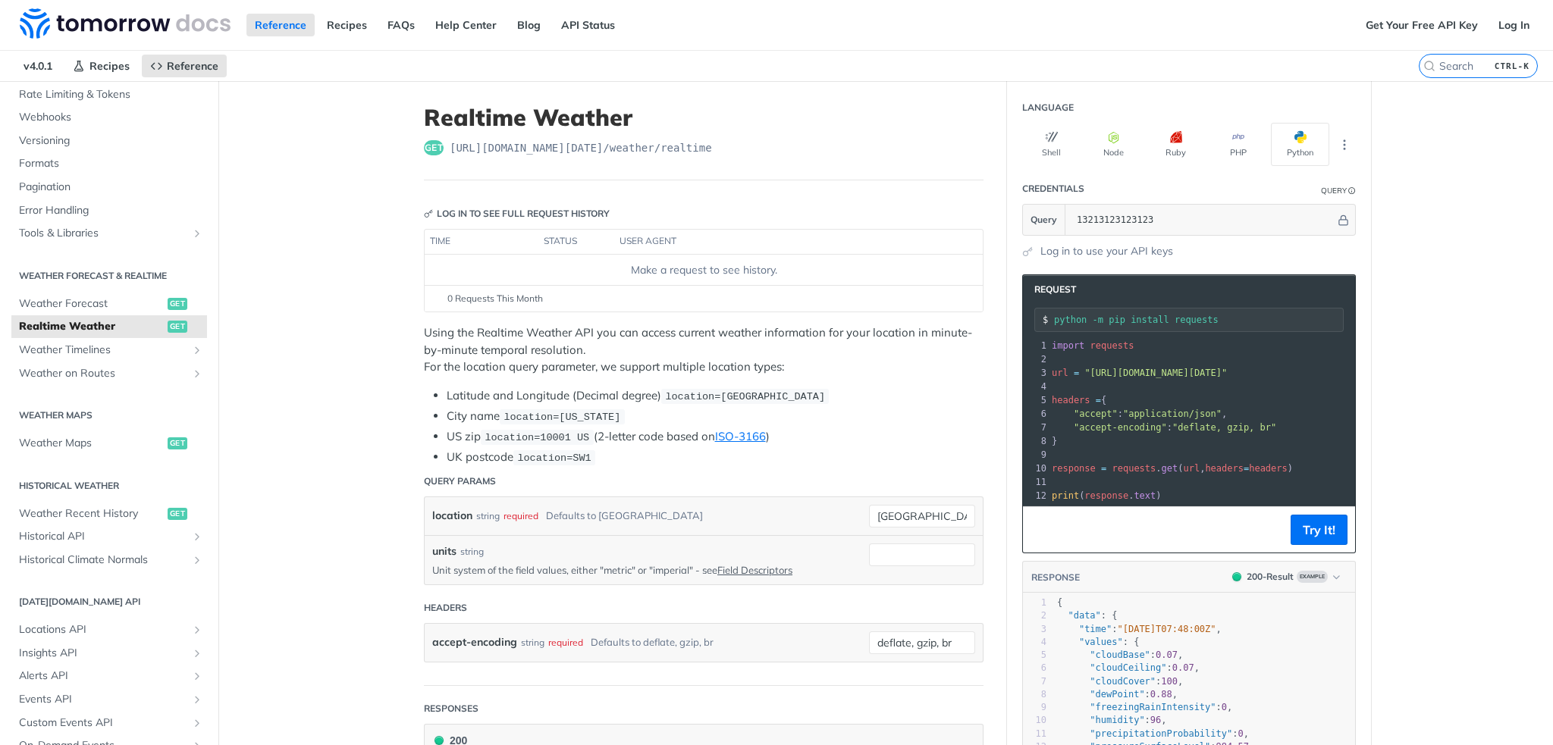
click at [1086, 371] on span ""[URL][DOMAIN_NAME][DATE]"" at bounding box center [1155, 373] width 143 height 11
drag, startPoint x: 1086, startPoint y: 371, endPoint x: 1259, endPoint y: 375, distance: 172.9
click at [1089, 375] on span ""[URL][DOMAIN_NAME][DATE]"" at bounding box center [1017, 373] width 143 height 11
copy span "[URL][DOMAIN_NAME][DATE]"
click at [1096, 401] on pre "headers = {" at bounding box center [1139, 400] width 456 height 14
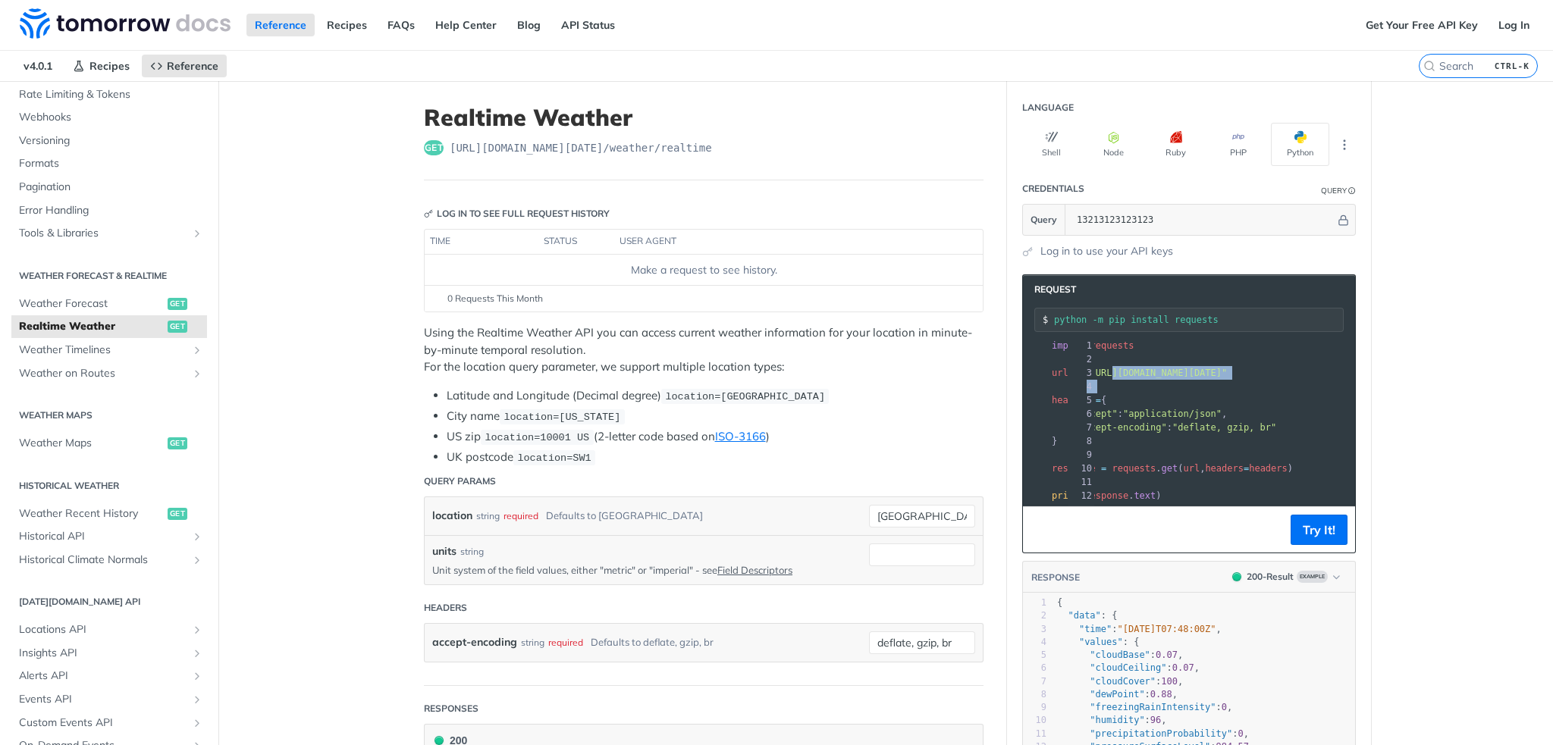
drag, startPoint x: 1052, startPoint y: 372, endPoint x: 934, endPoint y: 375, distance: 118.3
click at [1084, 371] on span ""[URL][DOMAIN_NAME][DATE]"" at bounding box center [1155, 373] width 143 height 11
click at [1094, 372] on span ""[URL][DOMAIN_NAME][DATE]"" at bounding box center [1155, 373] width 143 height 11
drag, startPoint x: 1094, startPoint y: 372, endPoint x: 1248, endPoint y: 374, distance: 153.9
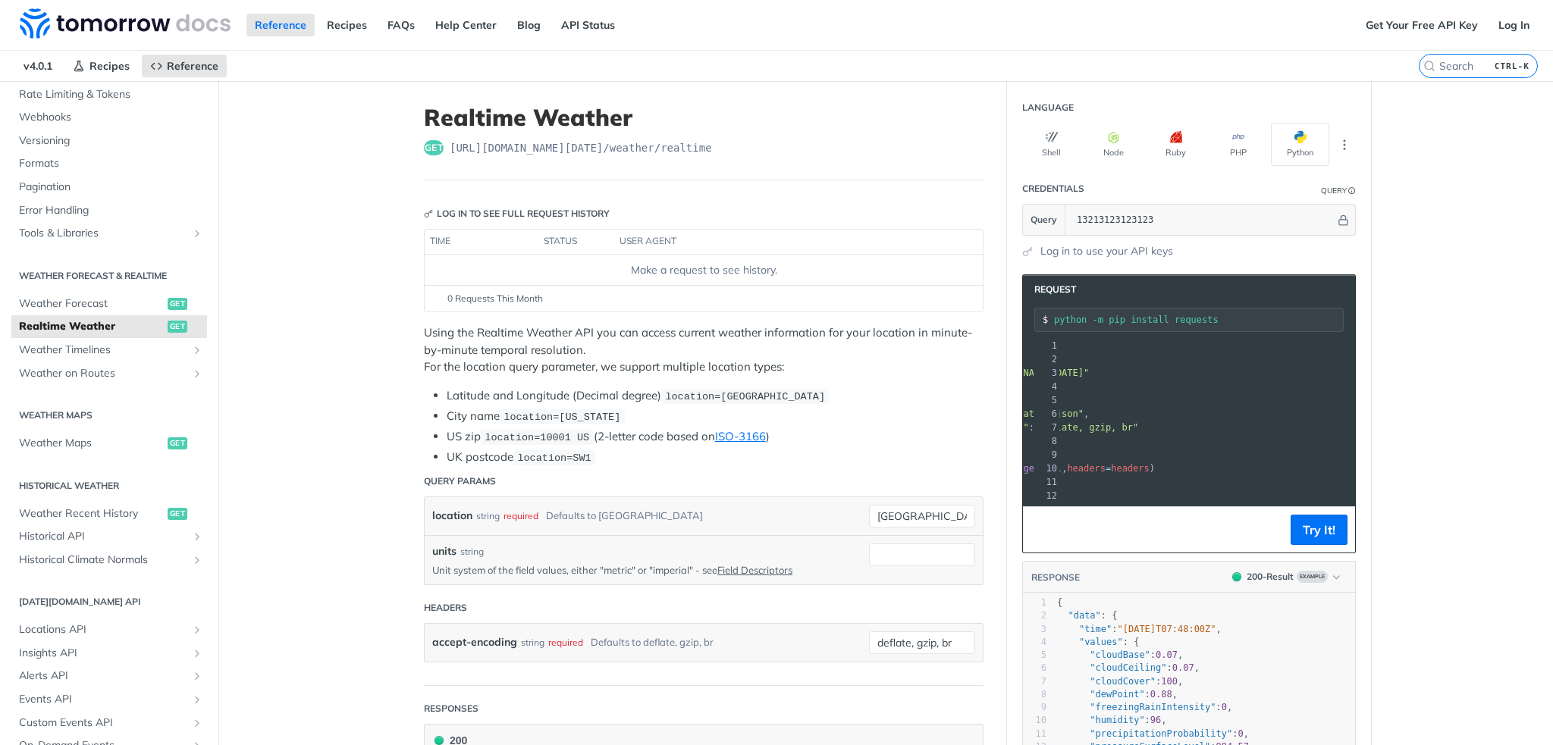
click at [1089, 374] on span ""[URL][DOMAIN_NAME][DATE]"" at bounding box center [1017, 373] width 143 height 11
copy span "[URL][DOMAIN_NAME][DATE]"
click at [1089, 373] on span ""[URL][DOMAIN_NAME][DATE]"" at bounding box center [1017, 373] width 143 height 11
click at [1085, 372] on span ""[URL][DOMAIN_NAME][DATE]"" at bounding box center [1017, 373] width 143 height 11
drag, startPoint x: 1080, startPoint y: 371, endPoint x: 955, endPoint y: 369, distance: 125.9
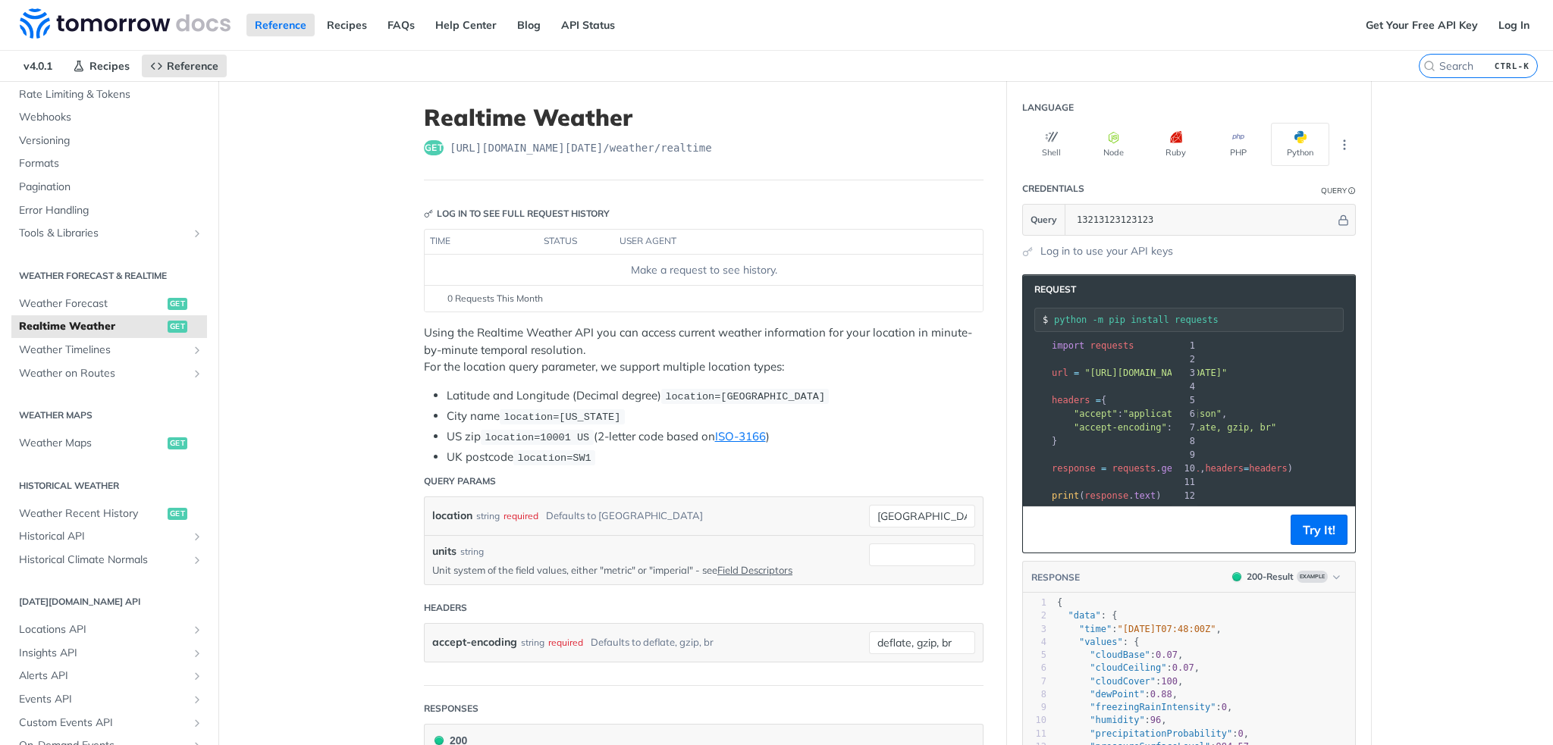
click at [1130, 373] on span ""[URL][DOMAIN_NAME][DATE]"" at bounding box center [1155, 373] width 143 height 11
click at [1090, 373] on span ""[URL][DOMAIN_NAME][DATE]"" at bounding box center [1155, 373] width 143 height 11
drag, startPoint x: 1090, startPoint y: 373, endPoint x: 1253, endPoint y: 375, distance: 163.0
click at [1089, 375] on span ""[URL][DOMAIN_NAME][DATE]"" at bounding box center [1017, 373] width 143 height 11
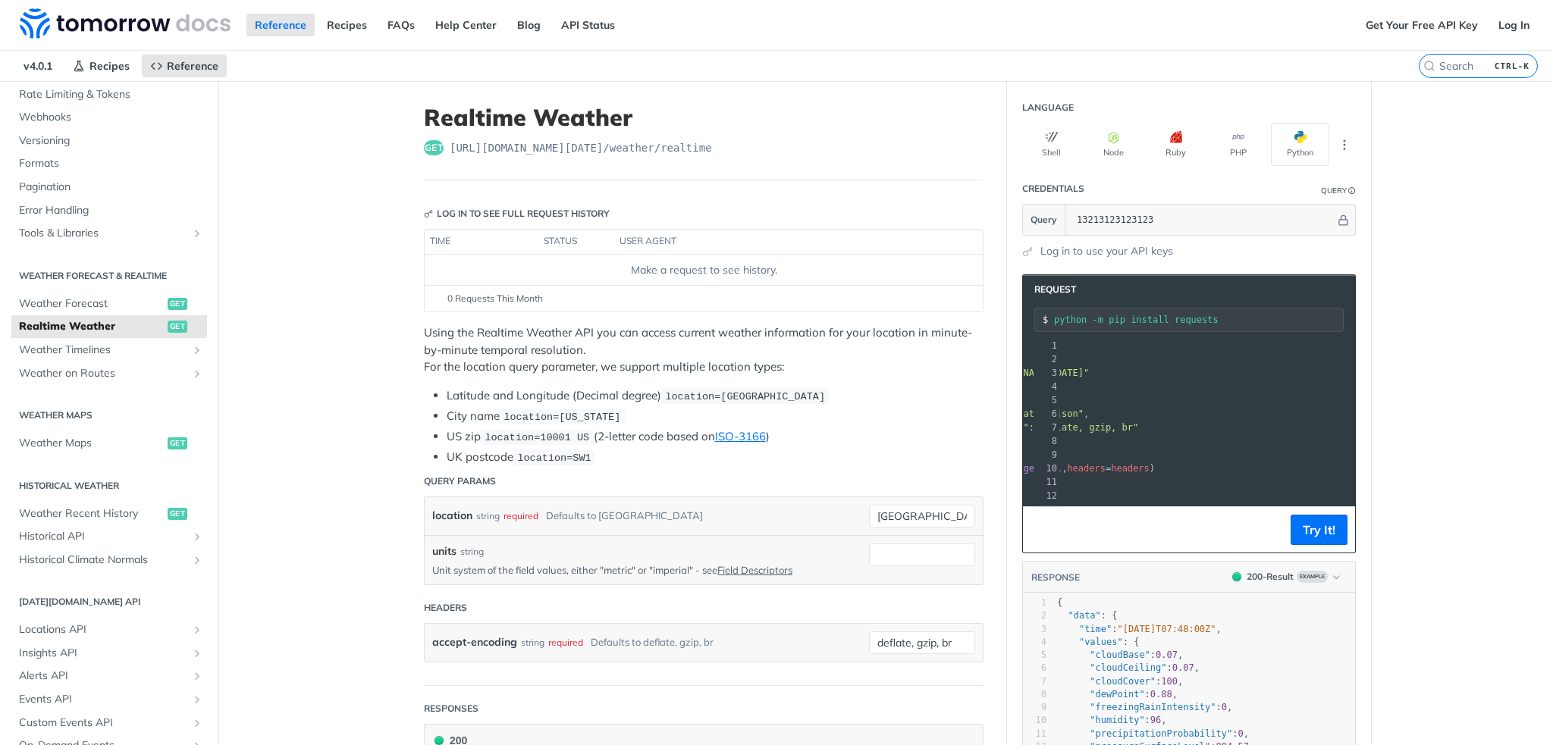
copy span "[URL][DOMAIN_NAME][DATE]"
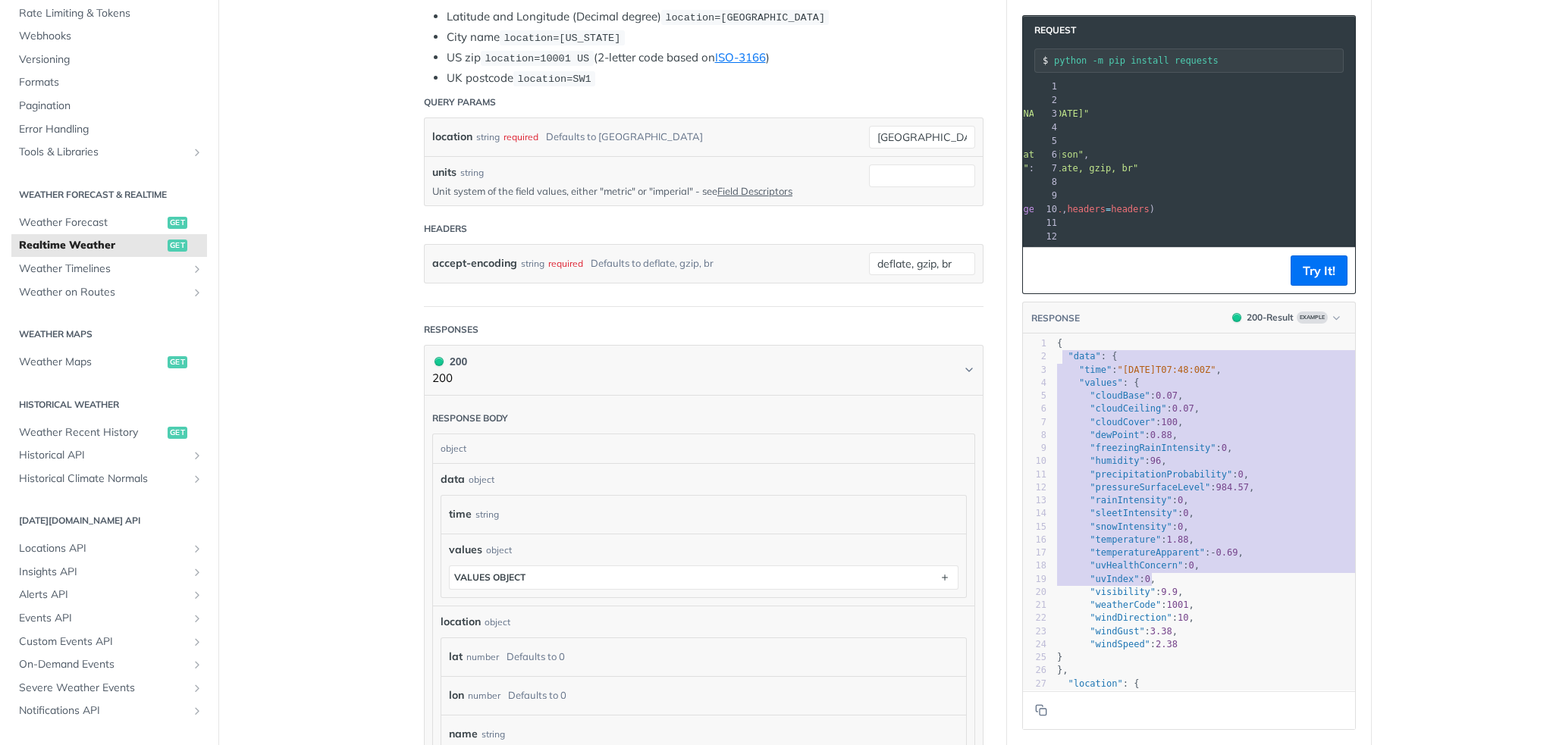
type textarea ""data": { "time": "[DATE]T07:48:00Z", "values": { "cloudBase": 0.07, "cloudCeil…"
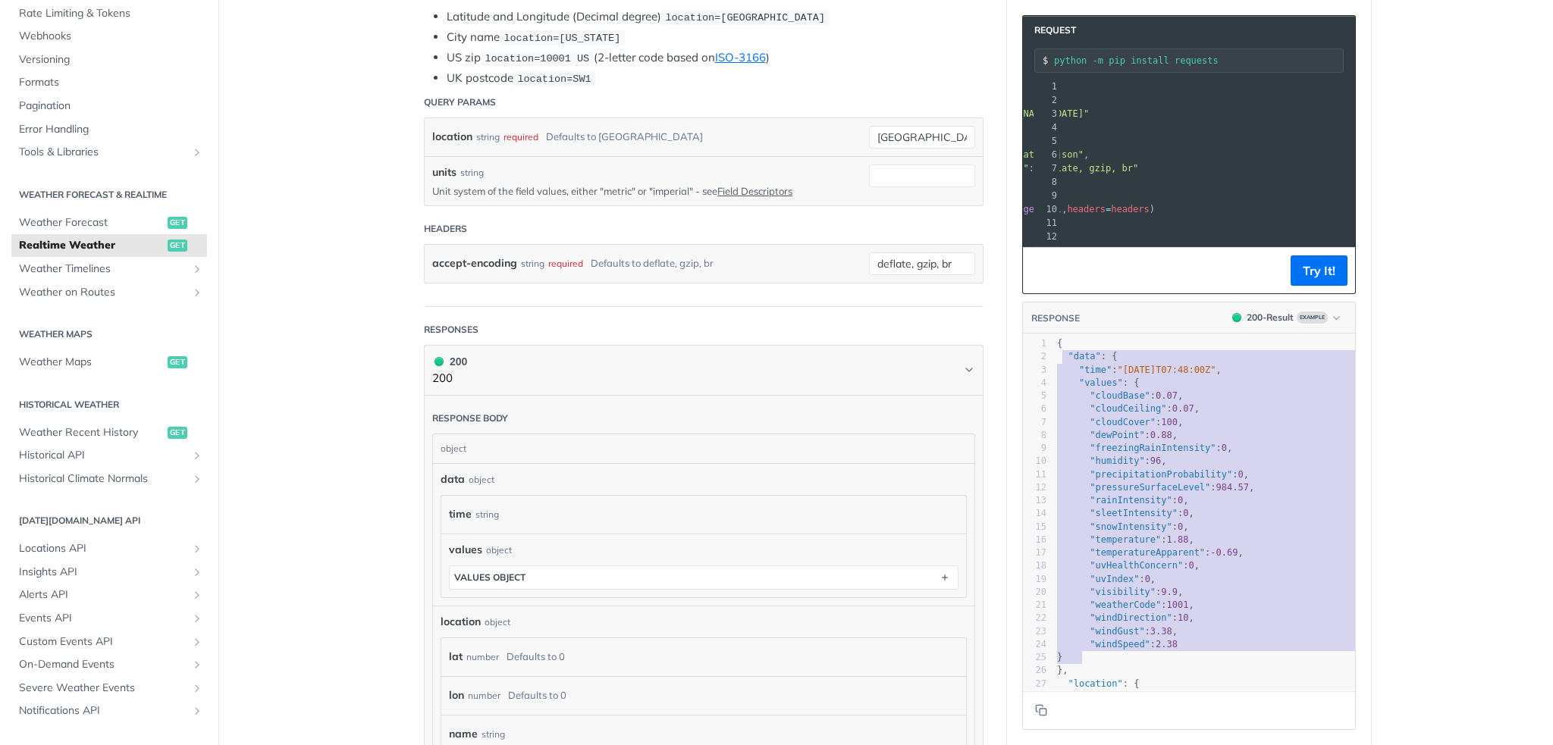
drag, startPoint x: 1056, startPoint y: 366, endPoint x: 1227, endPoint y: 666, distance: 345.7
click at [1228, 666] on div "1 { 2 "data" : { 3 "time" : "[DATE]T07:48:00Z" , 4 "values" : { 5 "cloudBase" :…" at bounding box center [1232, 552] width 356 height 431
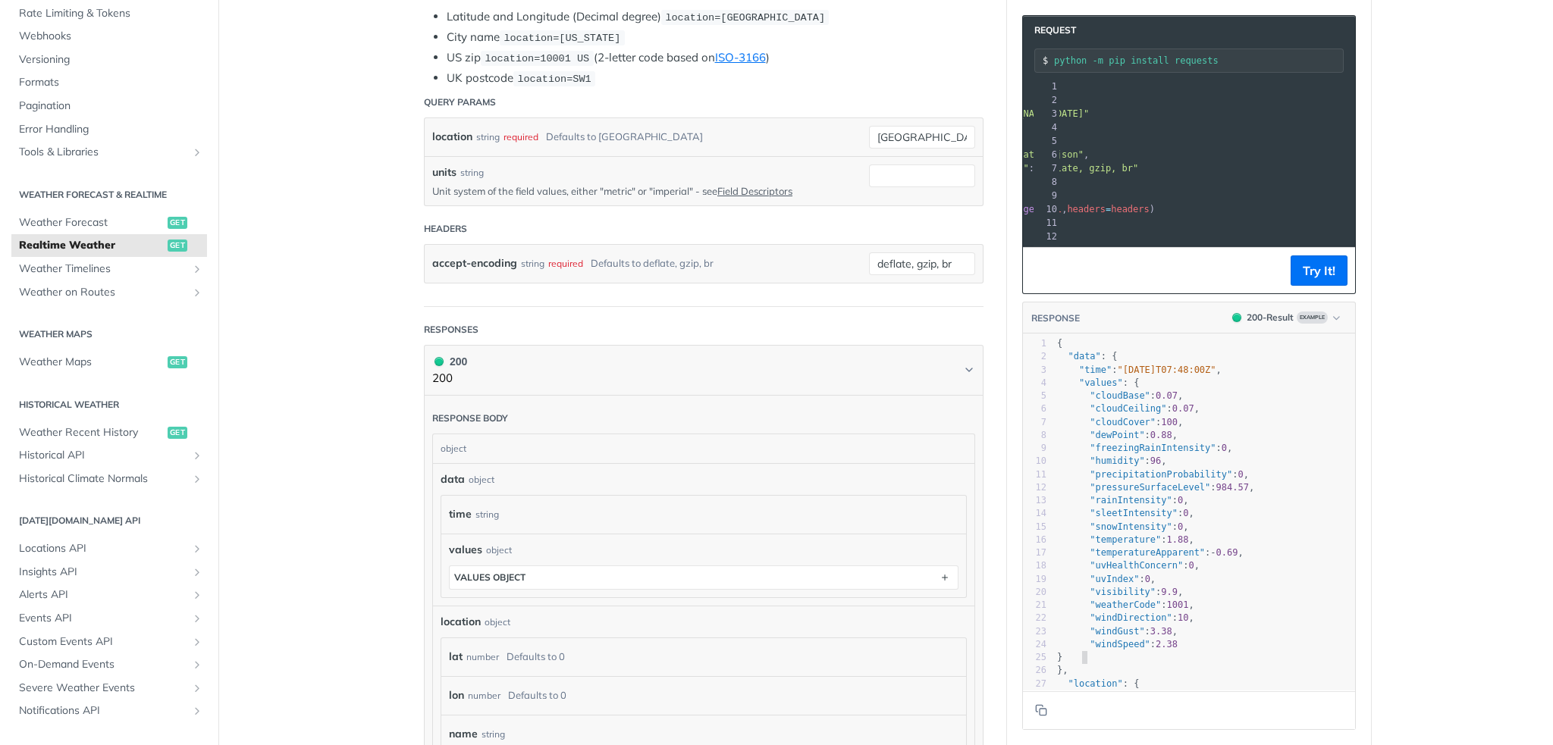
click at [1227, 664] on pre "}" at bounding box center [1232, 657] width 356 height 13
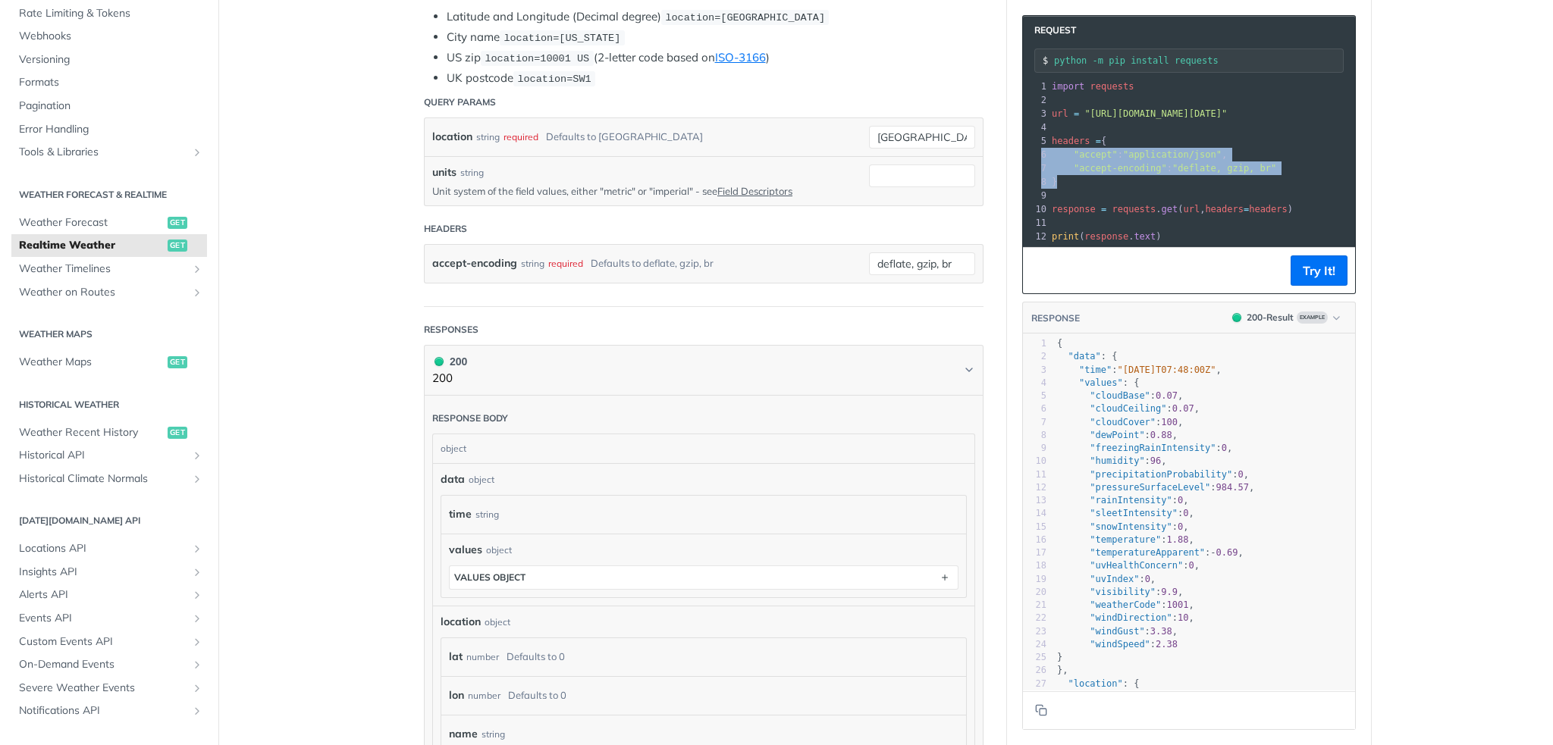
drag, startPoint x: 1096, startPoint y: 141, endPoint x: 1113, endPoint y: 187, distance: 48.5
click at [1113, 187] on div "1 import requests 2 ​ 3 url = "[URL][DOMAIN_NAME][DATE]" 4 ​ 5 headers = { 6 "a…" at bounding box center [1277, 162] width 456 height 164
copy div "{ 6 "accept" : "application/json" , 7 "accept-encoding" : "deflate, gzip, br" 8…"
click at [1142, 213] on span "response = requests . get ( url , headers = headers )" at bounding box center [1172, 209] width 241 height 11
click at [1049, 206] on pre "response = requests . get ( url , headers = headers )" at bounding box center [1277, 209] width 456 height 14
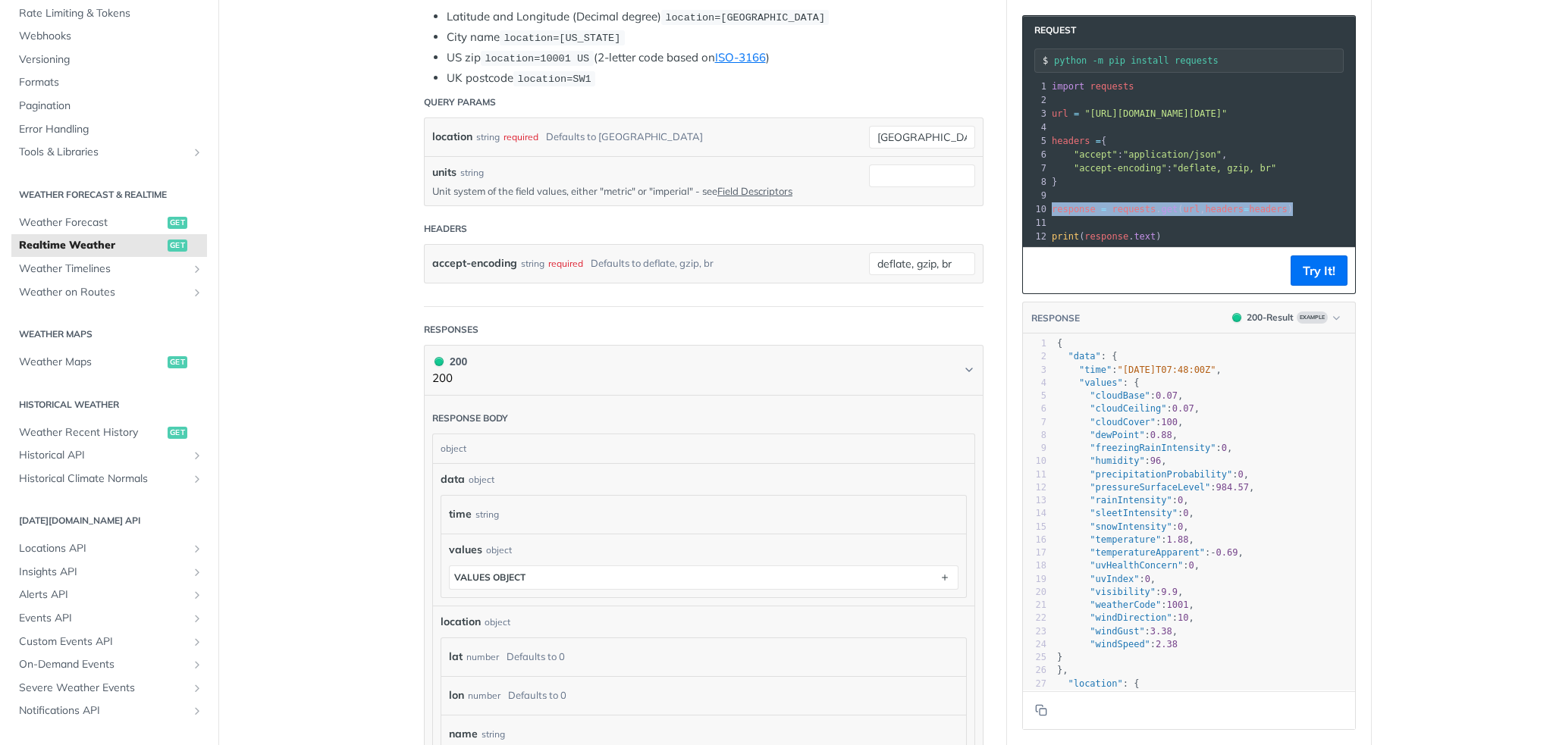
drag, startPoint x: 1043, startPoint y: 206, endPoint x: 1288, endPoint y: 208, distance: 244.9
click at [1288, 208] on pre "response = requests . get ( url , headers = headers )" at bounding box center [1277, 209] width 456 height 14
